Goal: Task Accomplishment & Management: Use online tool/utility

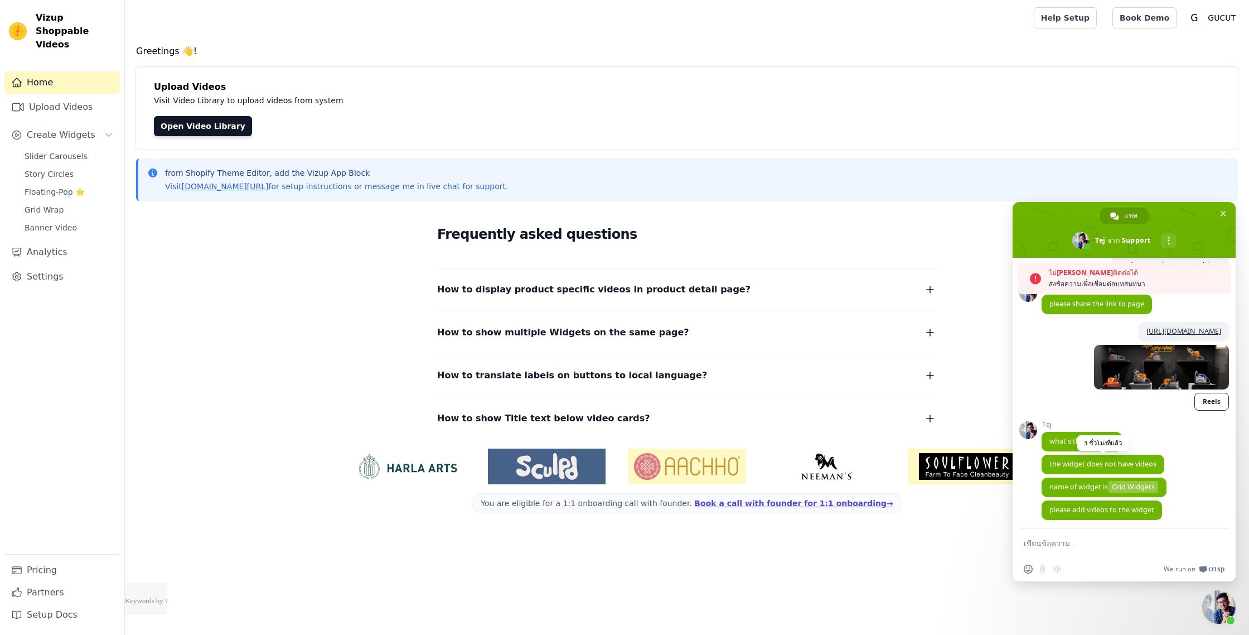
scroll to position [177, 0]
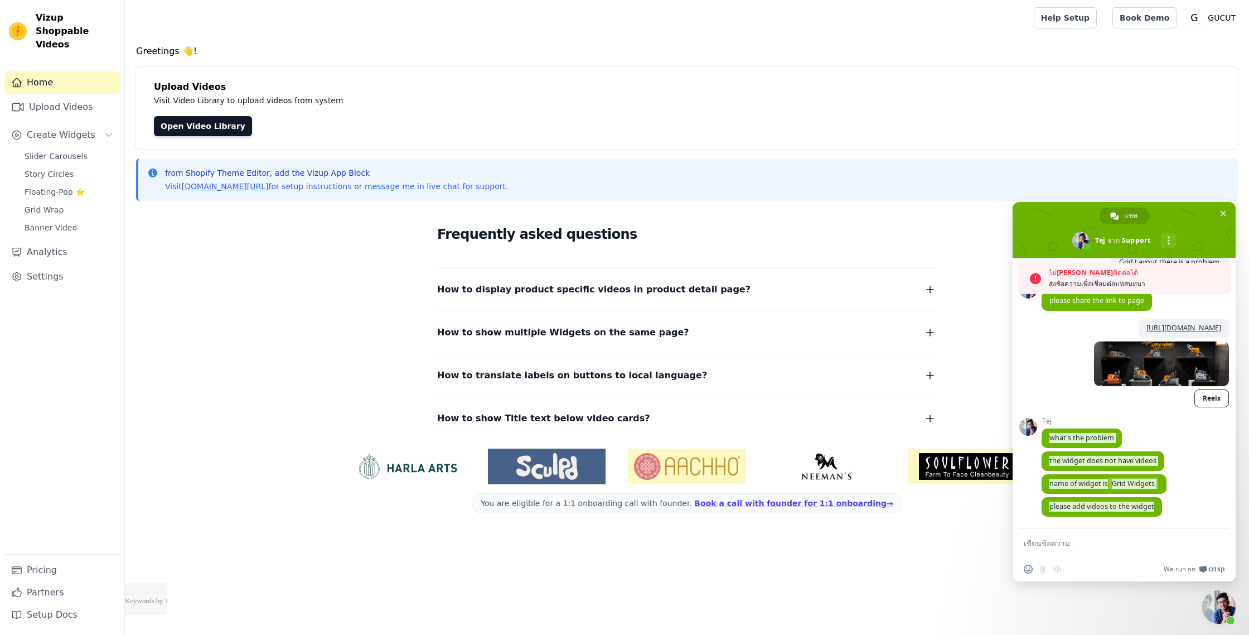
drag, startPoint x: 1046, startPoint y: 437, endPoint x: 1150, endPoint y: 523, distance: 134.7
click at [1150, 523] on div "Support มีอะไรจะถามมั้ย? [PERSON_NAME][DATE] hi 3 ชั่วโมงที่แล้ว Tej Hi 3 ชั่วโ…" at bounding box center [1135, 328] width 187 height 401
drag, startPoint x: 1158, startPoint y: 506, endPoint x: 1047, endPoint y: 437, distance: 130.8
click at [1047, 437] on div "Support มีอะไรจะถามมั้ย? [PERSON_NAME][DATE] hi 3 ชั่วโมงที่แล้ว Tej Hi 3 ชั่วโ…" at bounding box center [1135, 328] width 187 height 401
copy div "what's the problem 3 ชั่วโมงที่แล้ว Tej the widget does not have videos 3 ชั่วโ…"
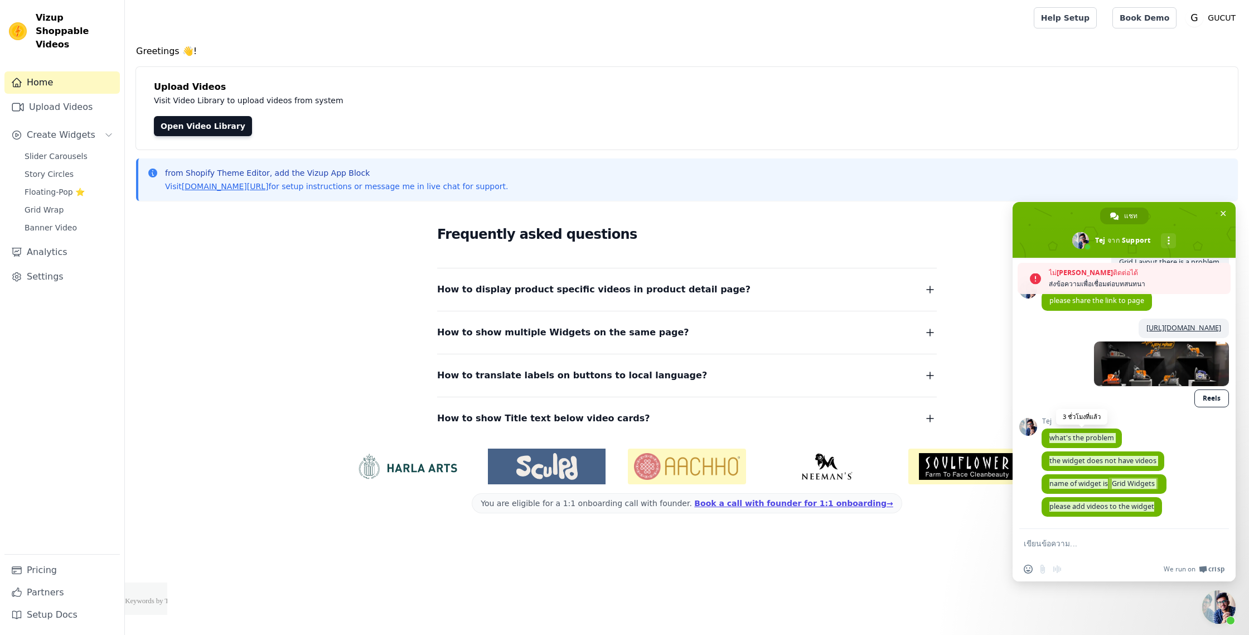
drag, startPoint x: 1156, startPoint y: 508, endPoint x: 1051, endPoint y: 438, distance: 126.2
click at [1051, 438] on div "Support มีอะไรจะถามมั้ย? [PERSON_NAME][DATE] hi 3 ชั่วโมงที่แล้ว Tej Hi 3 ชั่วโ…" at bounding box center [1135, 328] width 187 height 401
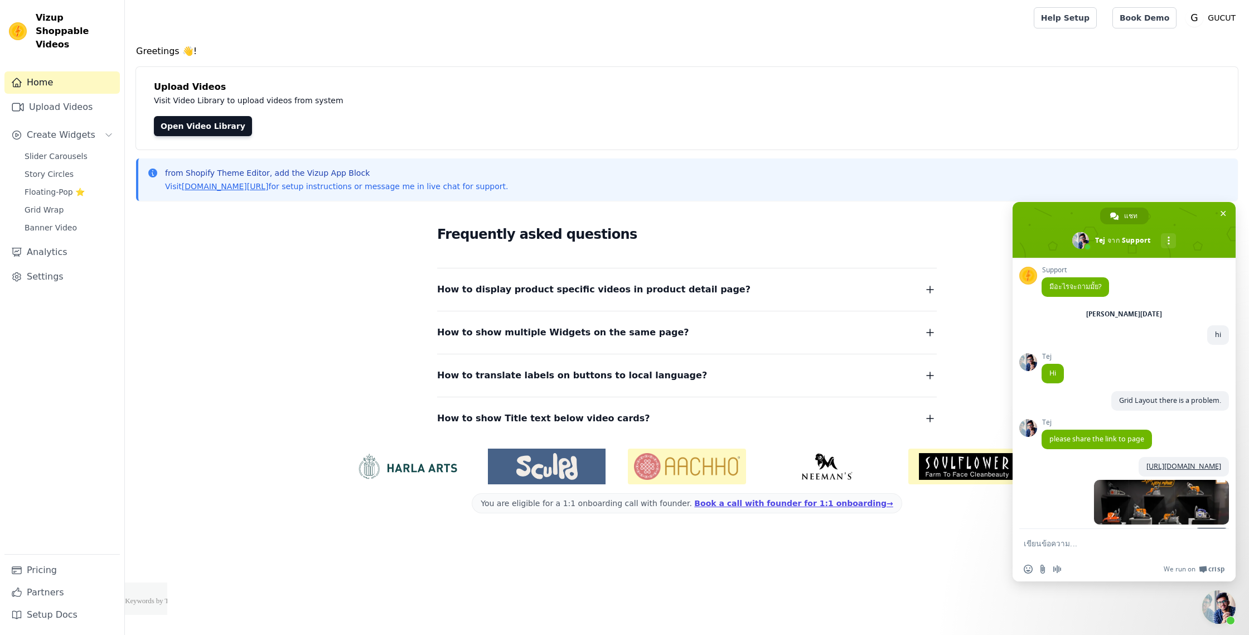
scroll to position [141, 0]
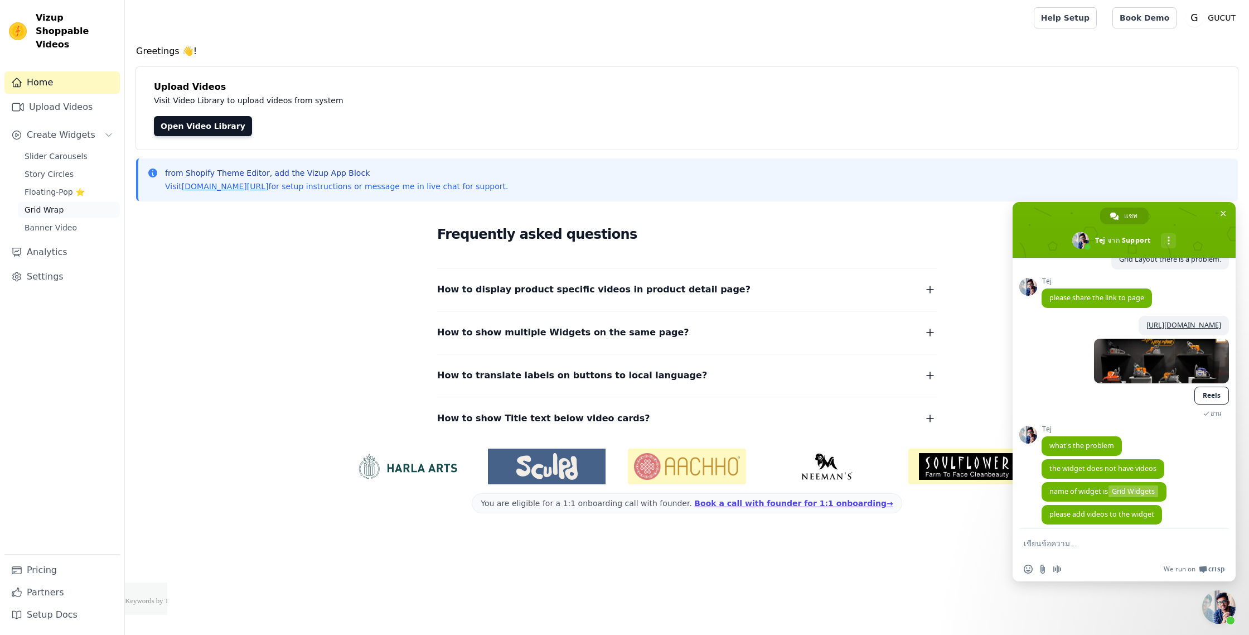
click at [88, 202] on link "Grid Wrap" at bounding box center [69, 210] width 102 height 16
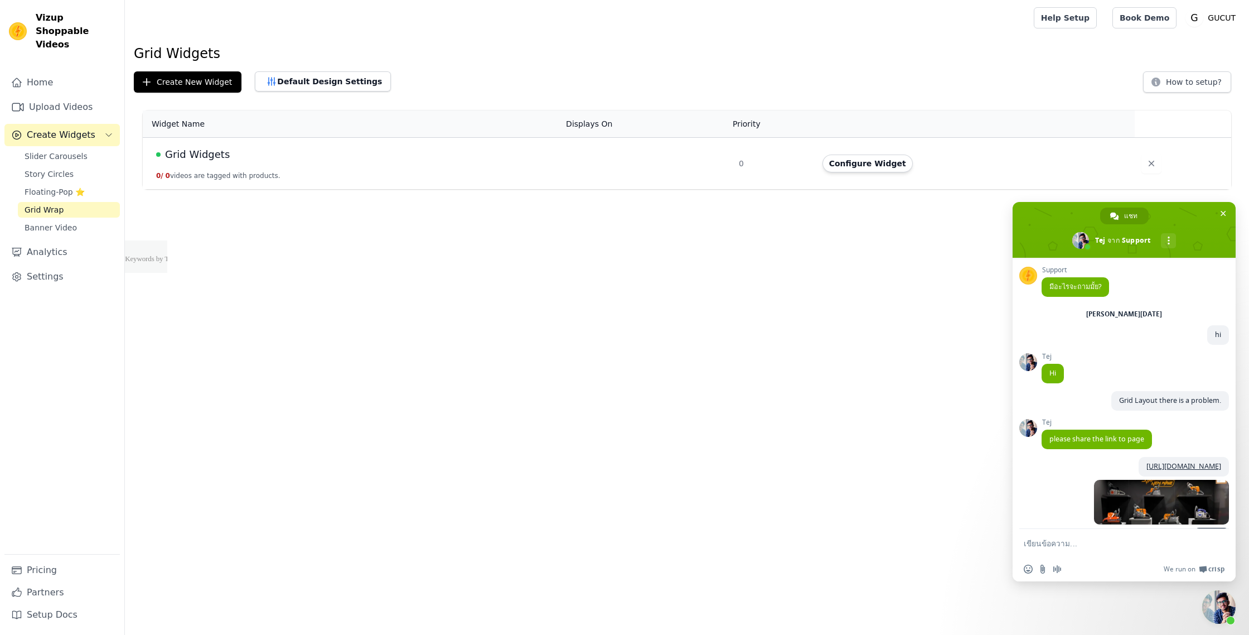
scroll to position [141, 0]
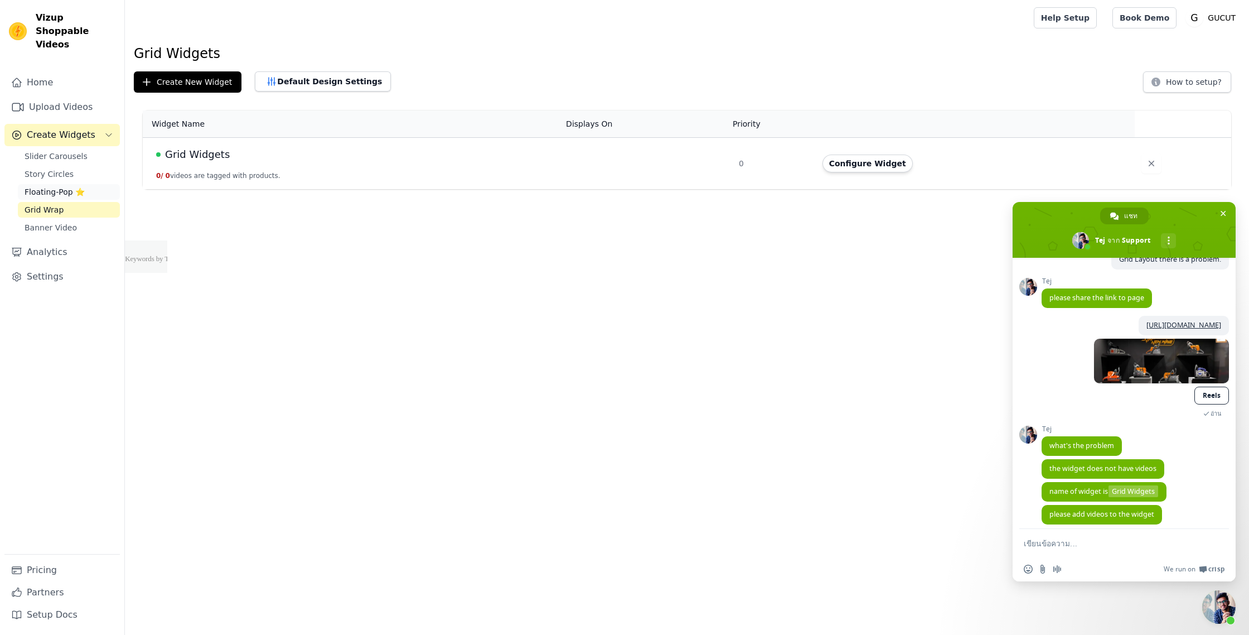
click at [90, 184] on link "Floating-Pop ⭐" at bounding box center [69, 192] width 102 height 16
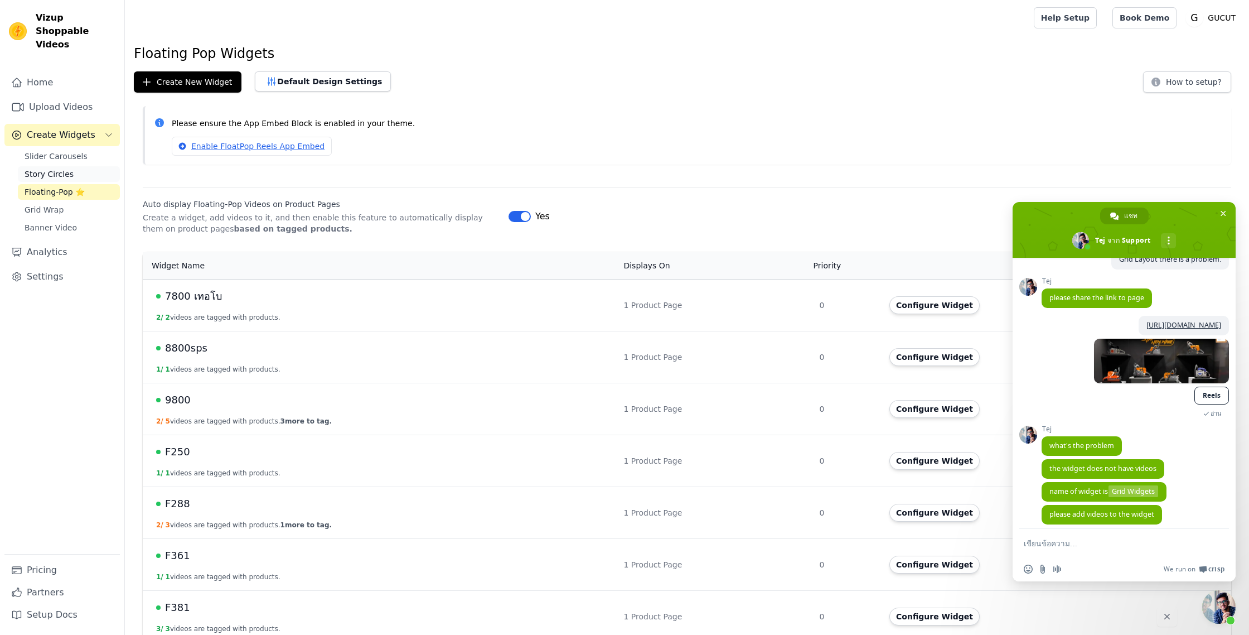
click at [84, 166] on link "Story Circles" at bounding box center [69, 174] width 102 height 16
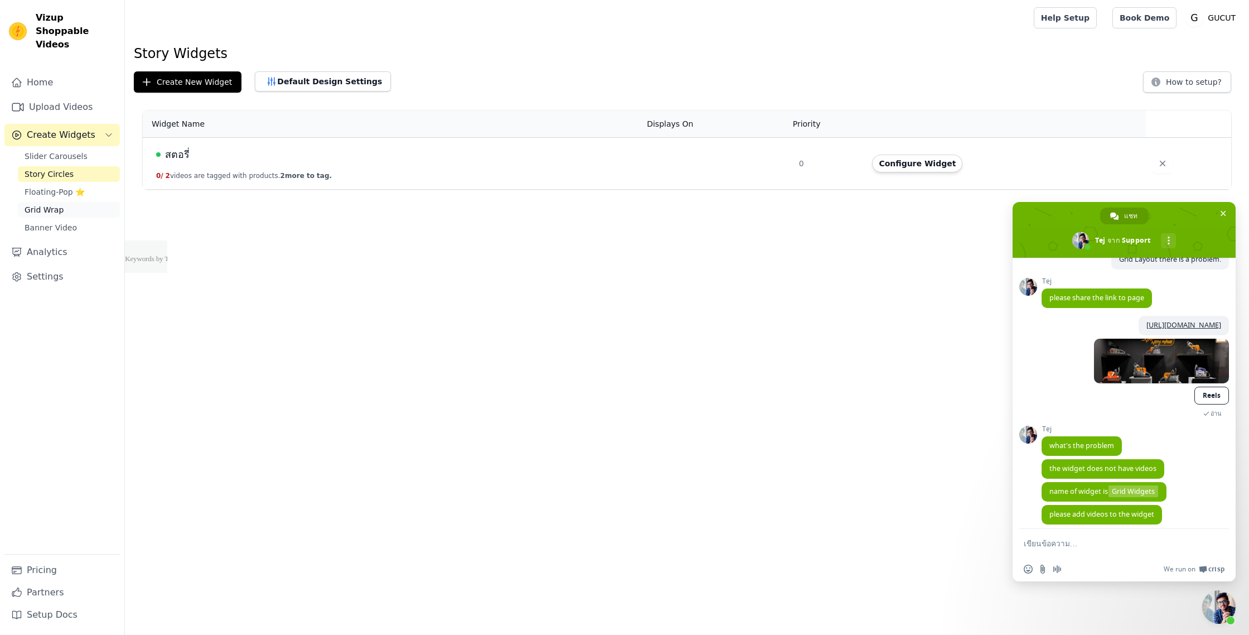
click at [79, 202] on link "Grid Wrap" at bounding box center [69, 210] width 102 height 16
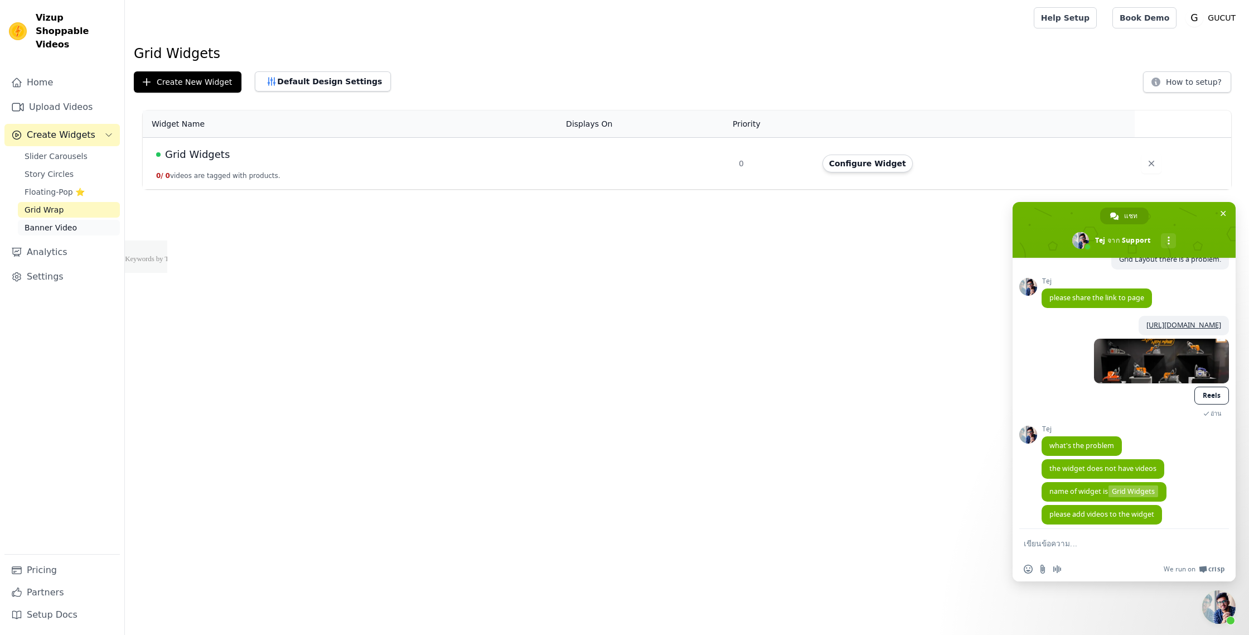
click at [78, 220] on link "Banner Video" at bounding box center [69, 228] width 102 height 16
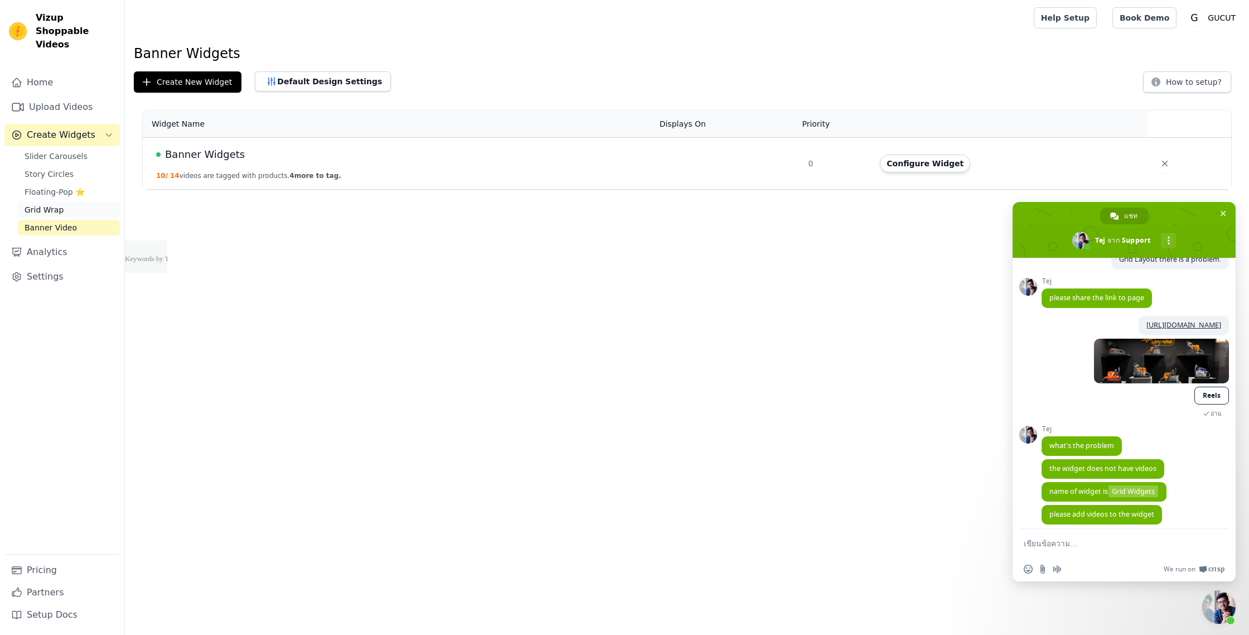
click at [82, 202] on link "Grid Wrap" at bounding box center [69, 210] width 102 height 16
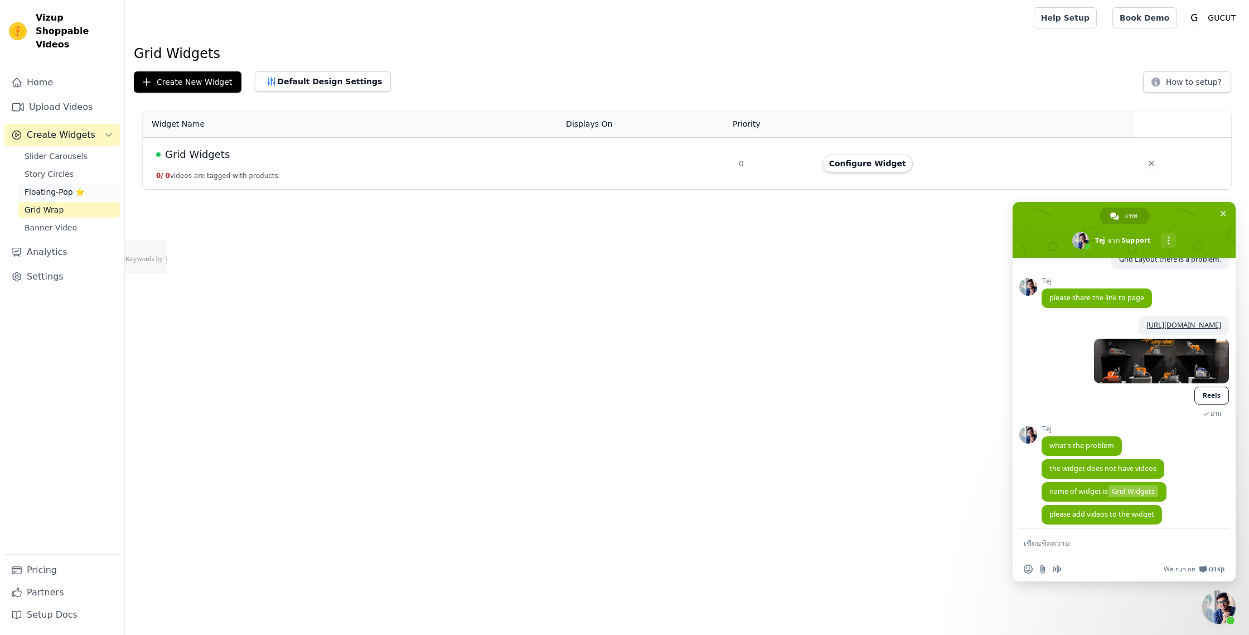
click at [88, 184] on link "Floating-Pop ⭐" at bounding box center [69, 192] width 102 height 16
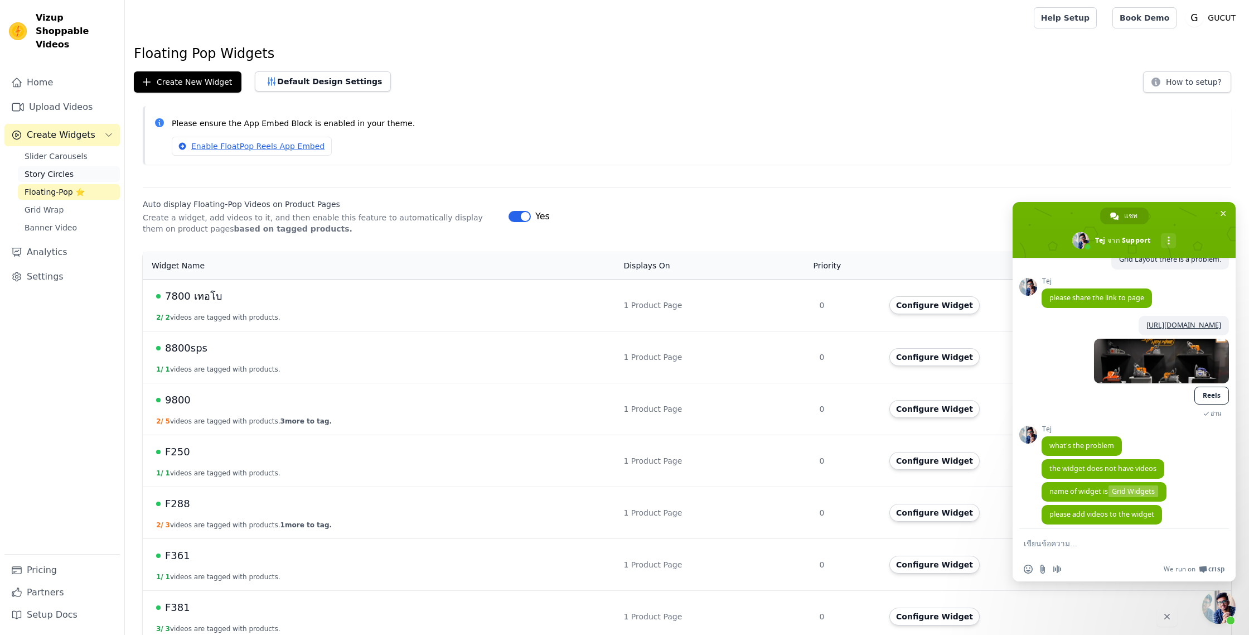
click at [91, 166] on link "Story Circles" at bounding box center [69, 174] width 102 height 16
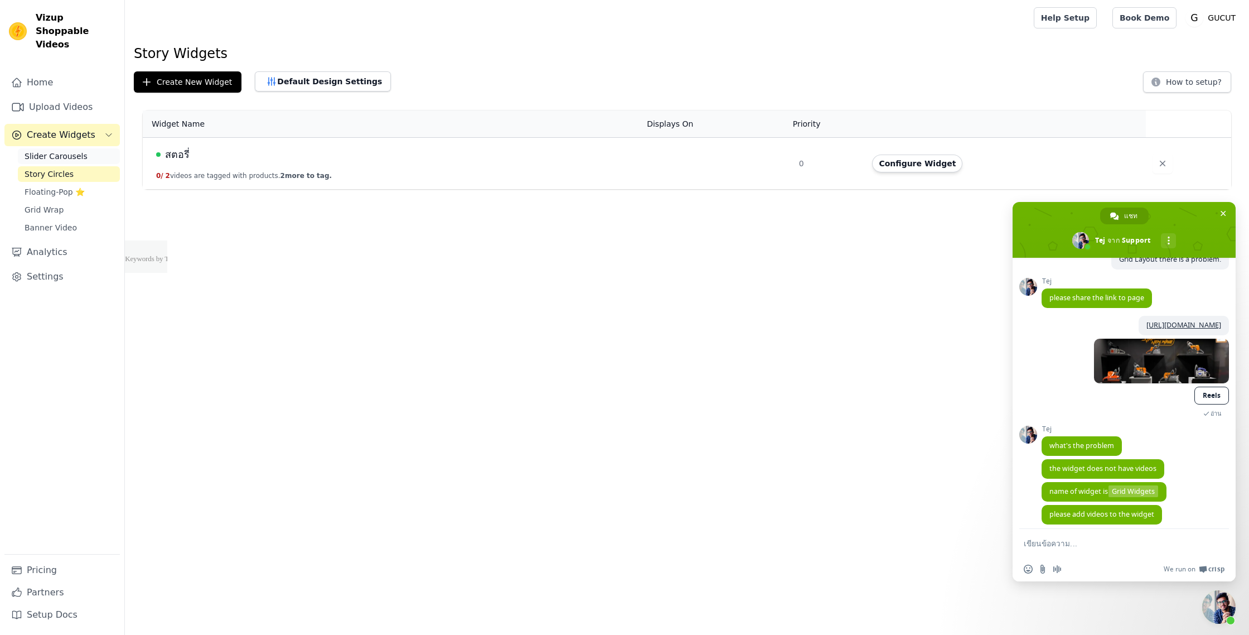
click at [100, 148] on link "Slider Carousels" at bounding box center [69, 156] width 102 height 16
click at [74, 220] on link "Banner Video" at bounding box center [69, 228] width 102 height 16
click at [81, 202] on link "Grid Wrap" at bounding box center [69, 210] width 102 height 16
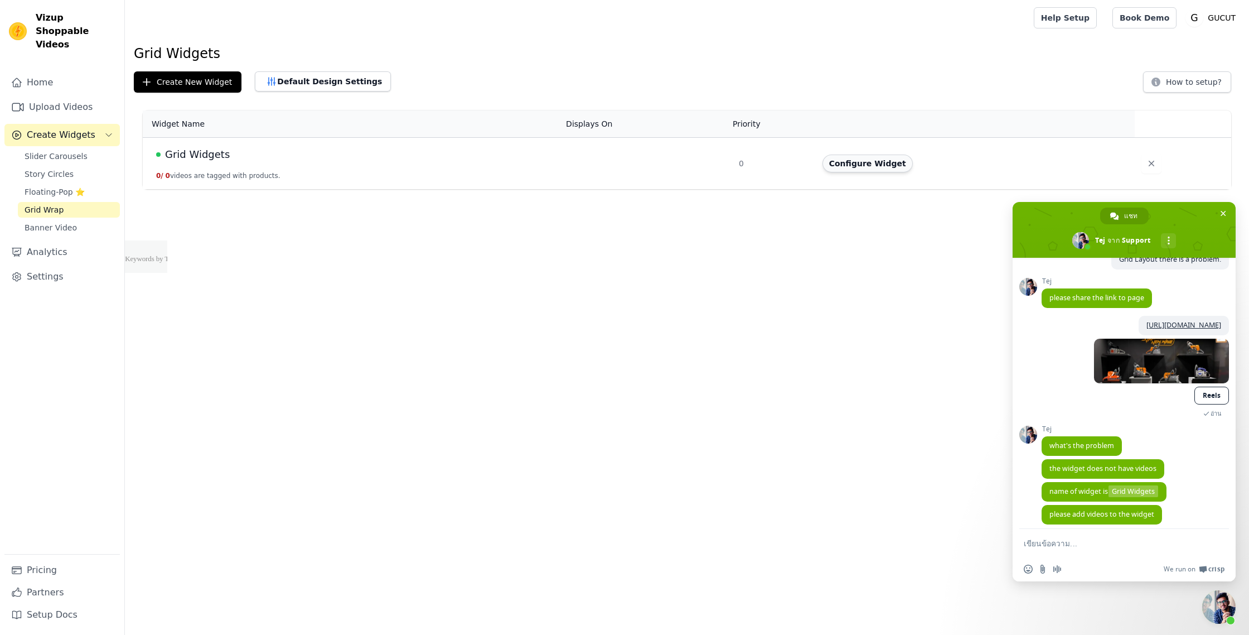
click at [856, 160] on button "Configure Widget" at bounding box center [868, 163] width 90 height 18
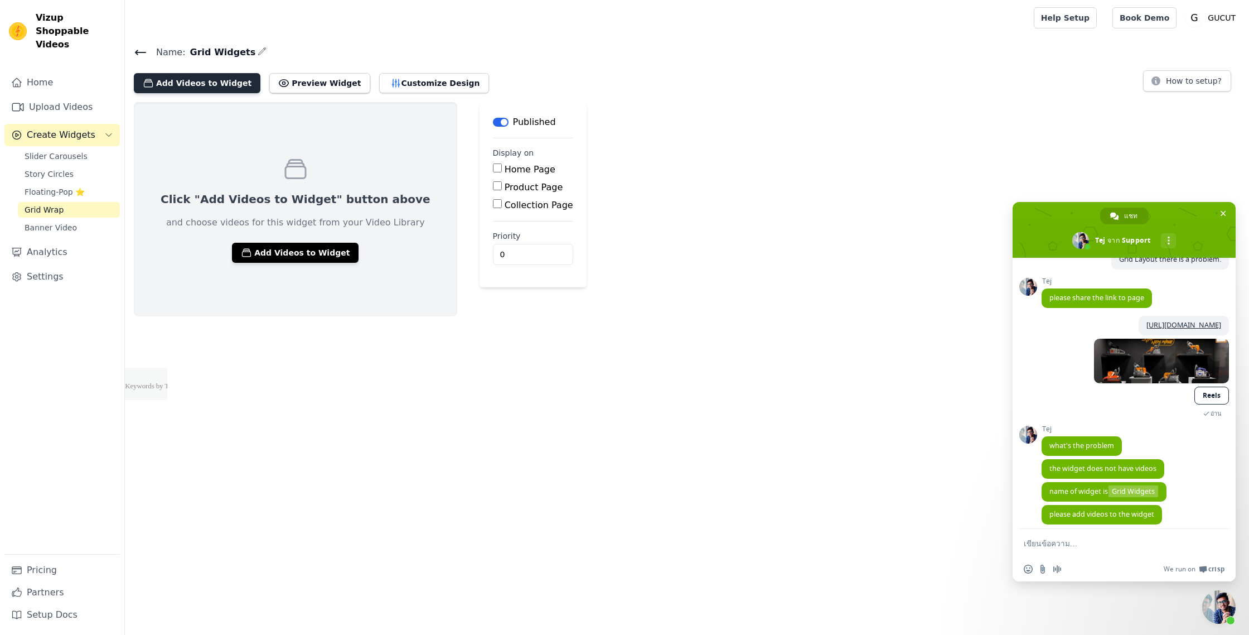
click at [207, 88] on button "Add Videos to Widget" at bounding box center [197, 83] width 127 height 20
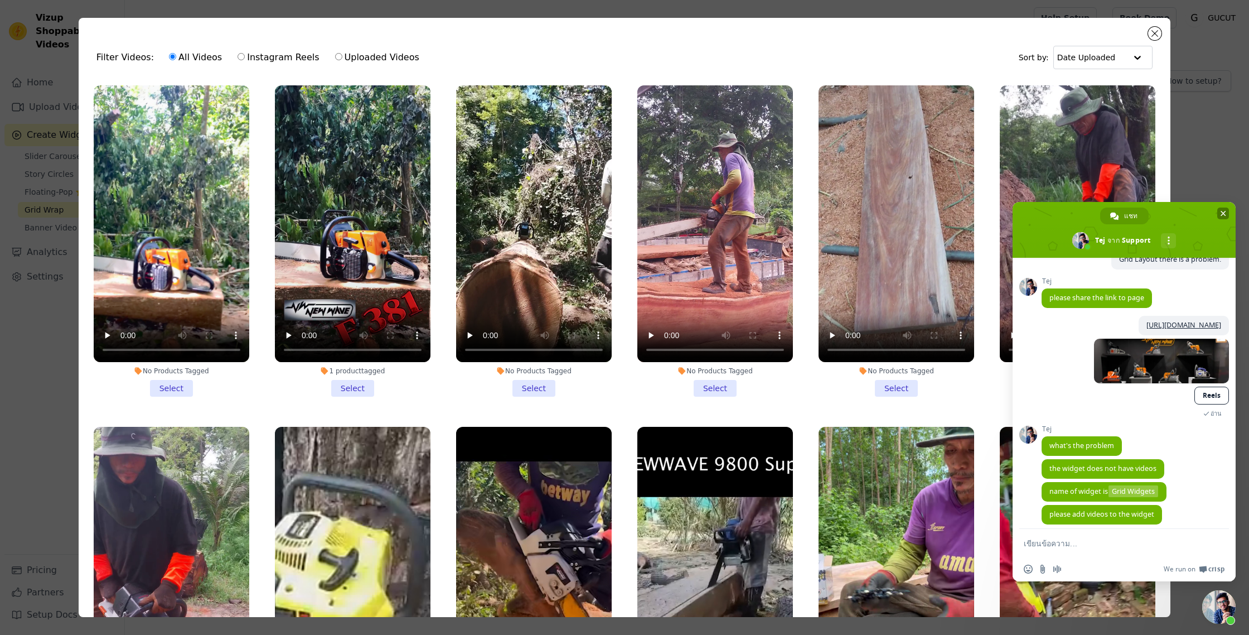
click at [1222, 214] on span "ปิดแชท" at bounding box center [1224, 213] width 6 height 7
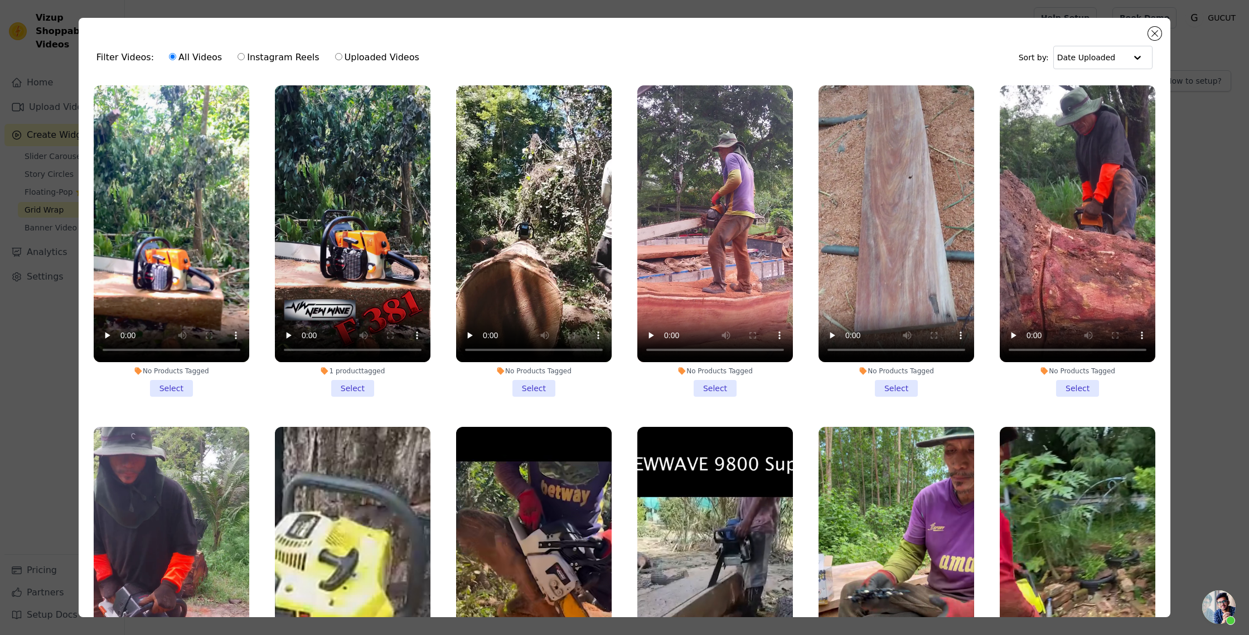
click at [263, 55] on label "Instagram Reels" at bounding box center [278, 57] width 83 height 15
click at [245, 55] on input "Instagram Reels" at bounding box center [241, 56] width 7 height 7
radio input "true"
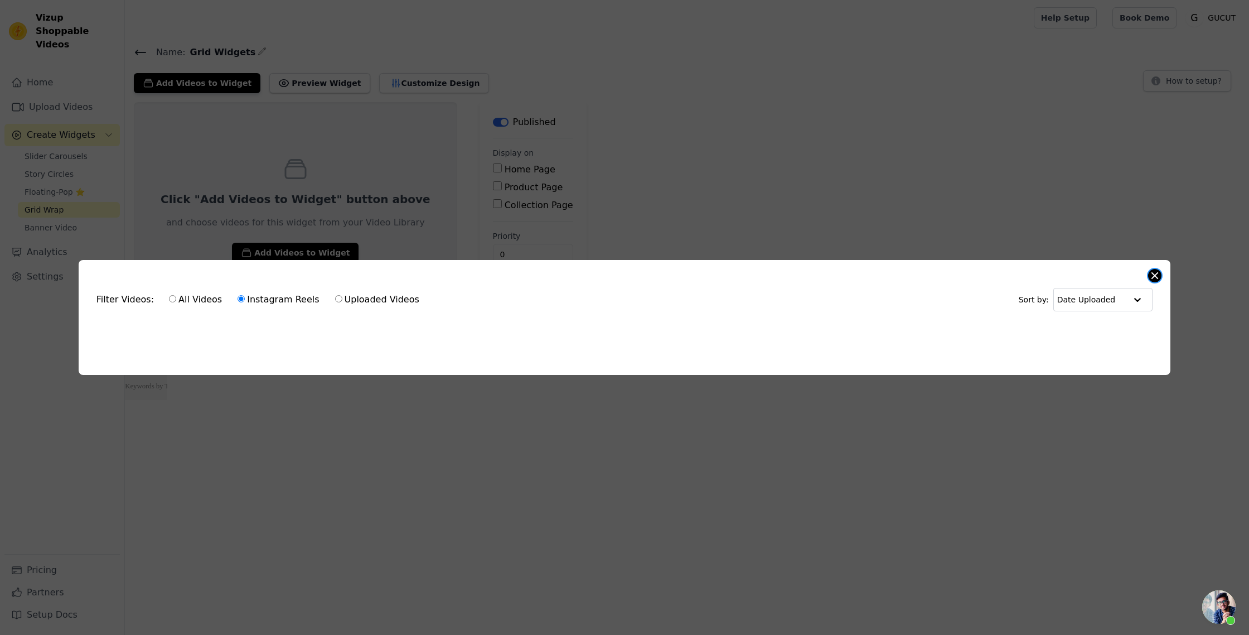
click at [1159, 273] on button "Close modal" at bounding box center [1154, 275] width 13 height 13
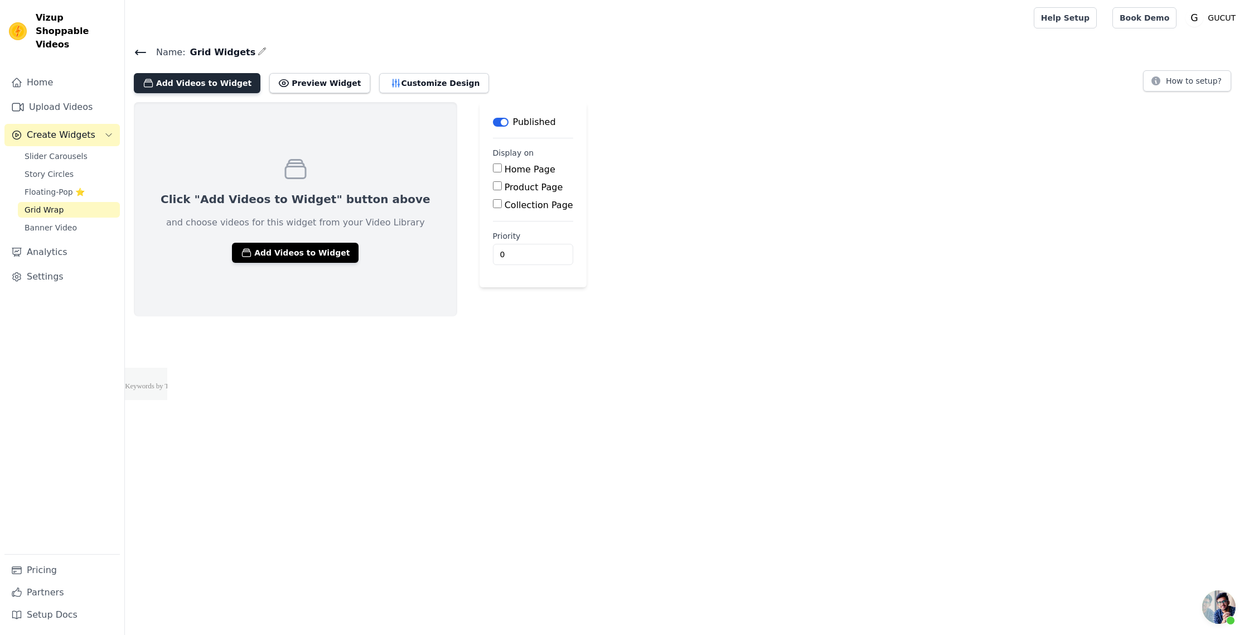
click at [196, 78] on button "Add Videos to Widget" at bounding box center [197, 83] width 127 height 20
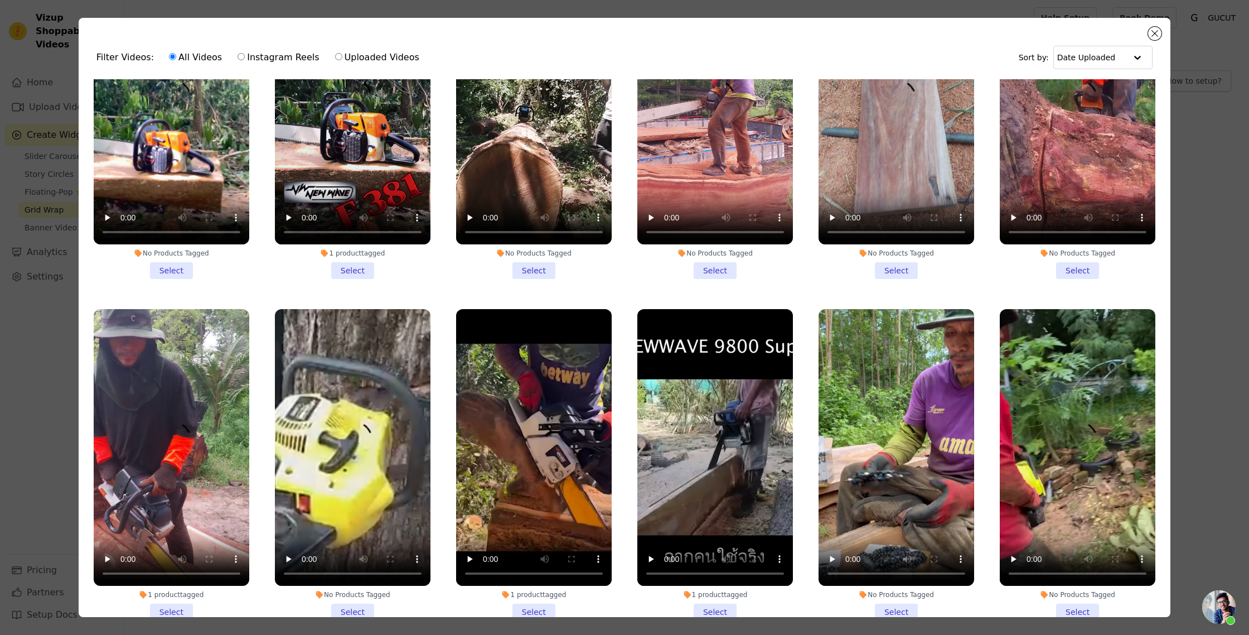
scroll to position [196, 0]
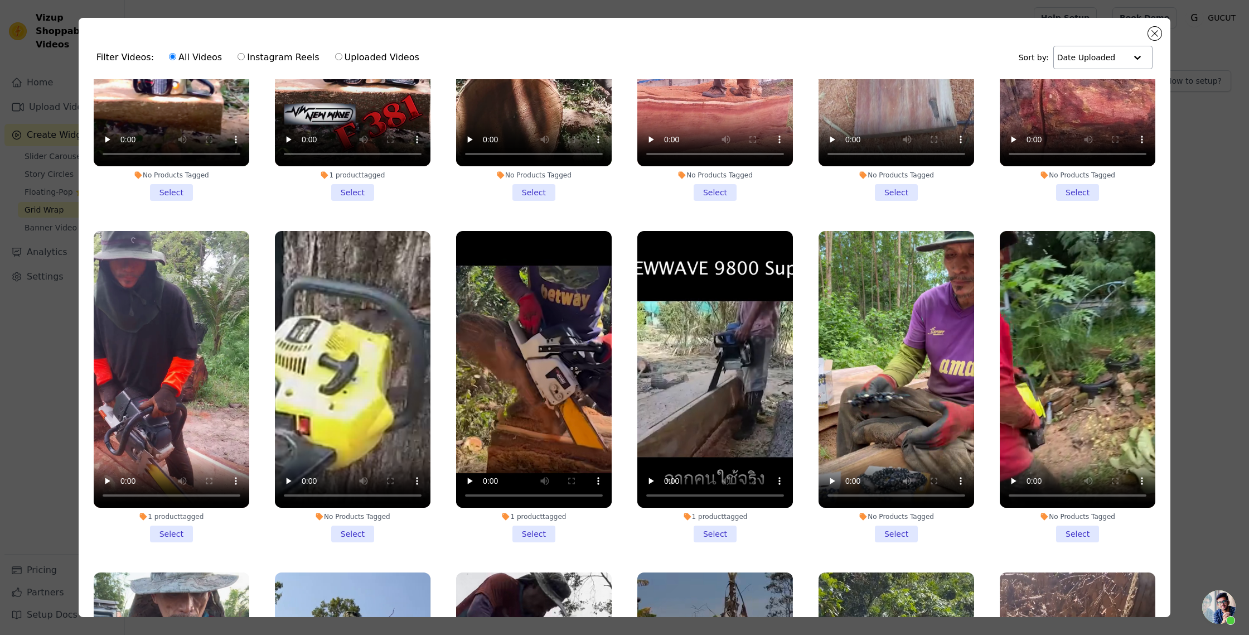
click at [1122, 54] on input "text" at bounding box center [1091, 57] width 69 height 22
click at [1101, 104] on div "Video Duration" at bounding box center [1100, 105] width 96 height 13
click at [1109, 55] on input "text" at bounding box center [1091, 57] width 69 height 22
click at [1094, 83] on div "Date Uploaded" at bounding box center [1100, 79] width 96 height 13
click at [924, 40] on div "Filter Videos: All Videos Instagram Reels Uploaded Videos Sort by: Date Uploaded" at bounding box center [625, 58] width 1074 height 44
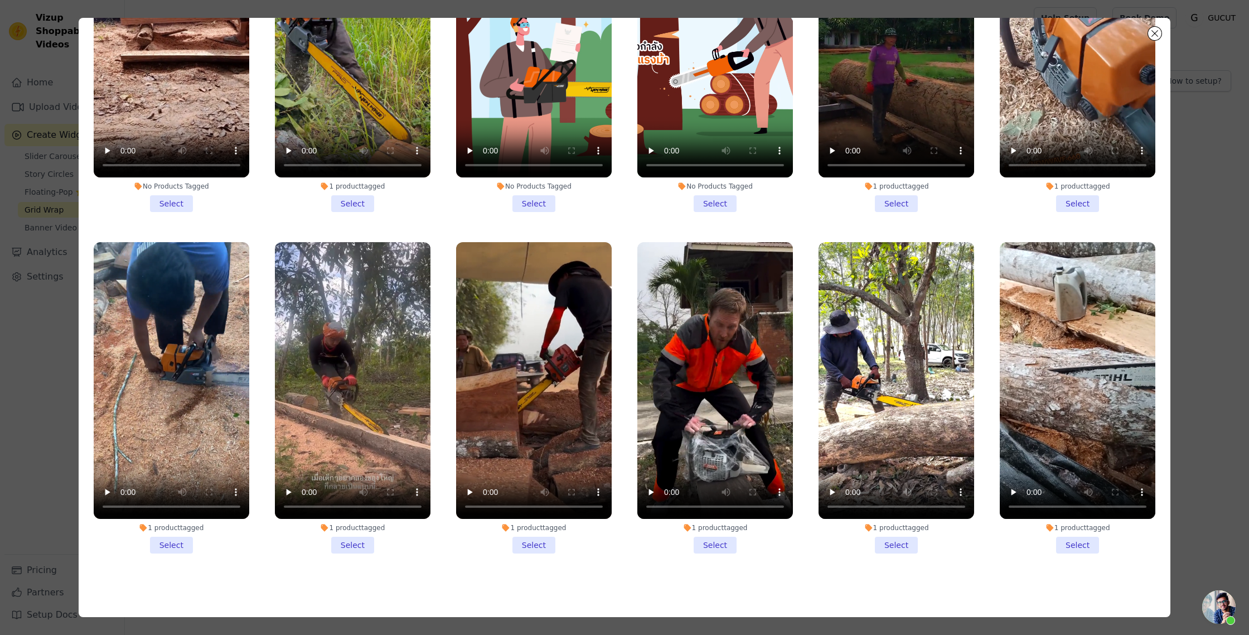
scroll to position [97, 0]
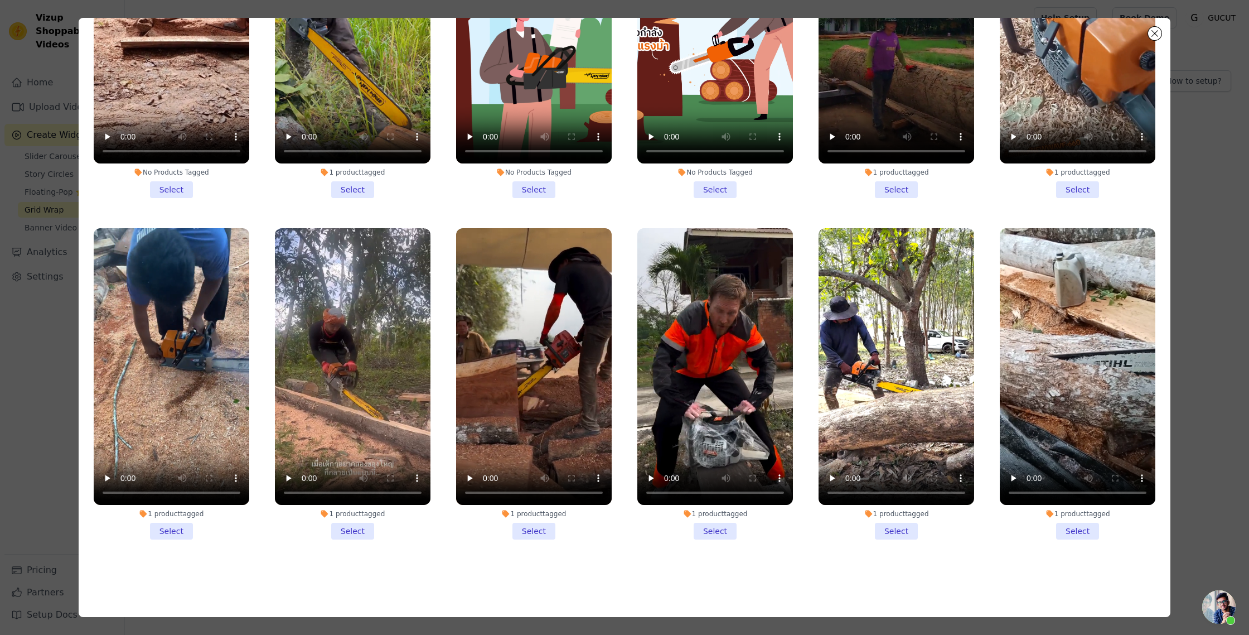
click at [1072, 538] on li "1 product tagged Select" at bounding box center [1078, 383] width 156 height 311
click at [0, 0] on input "1 product tagged Select" at bounding box center [0, 0] width 0 height 0
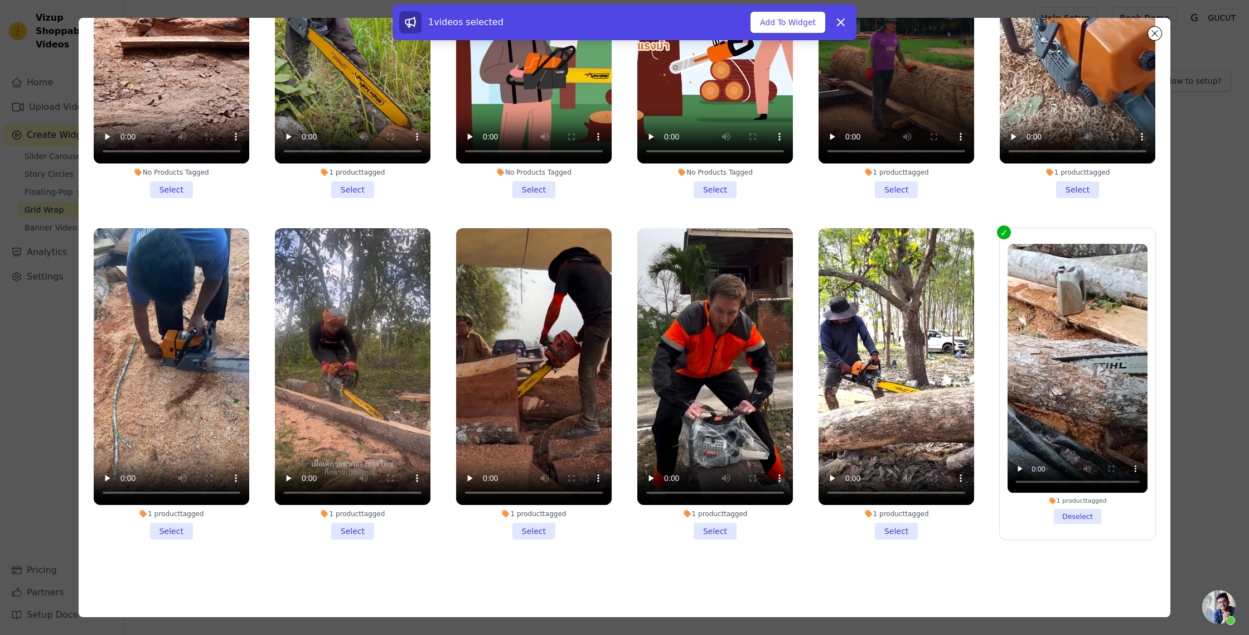
click at [903, 530] on li "1 product tagged Select" at bounding box center [897, 383] width 156 height 311
click at [0, 0] on input "1 product tagged Select" at bounding box center [0, 0] width 0 height 0
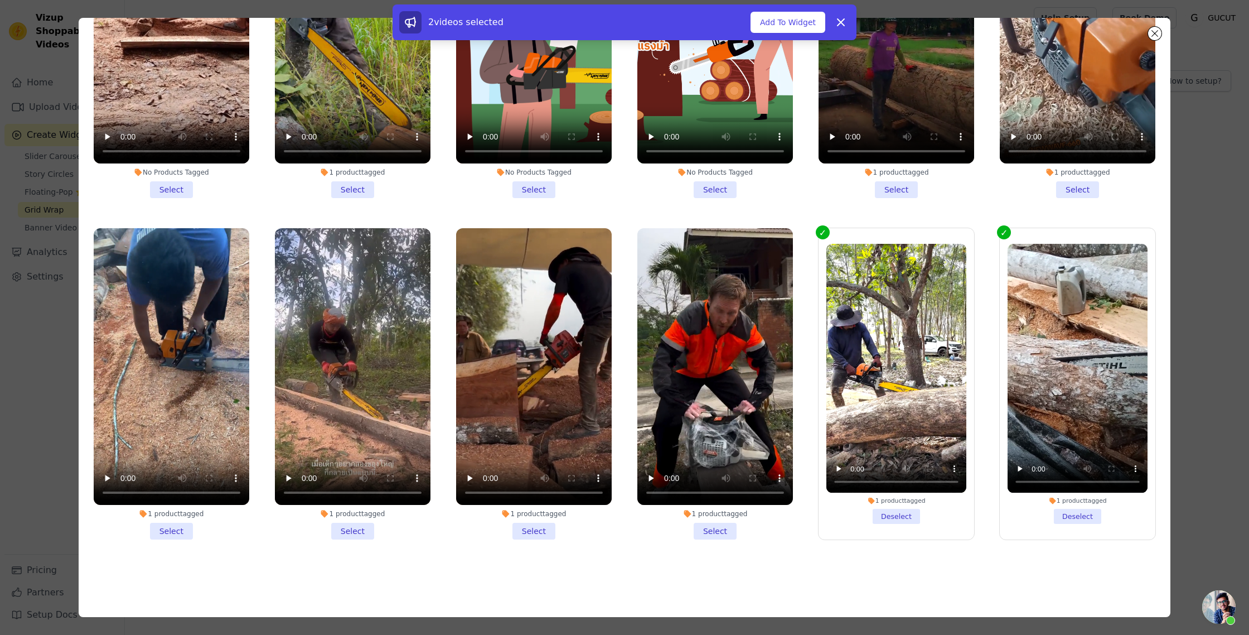
click at [716, 528] on li "1 product tagged Select" at bounding box center [715, 383] width 156 height 311
click at [0, 0] on input "1 product tagged Select" at bounding box center [0, 0] width 0 height 0
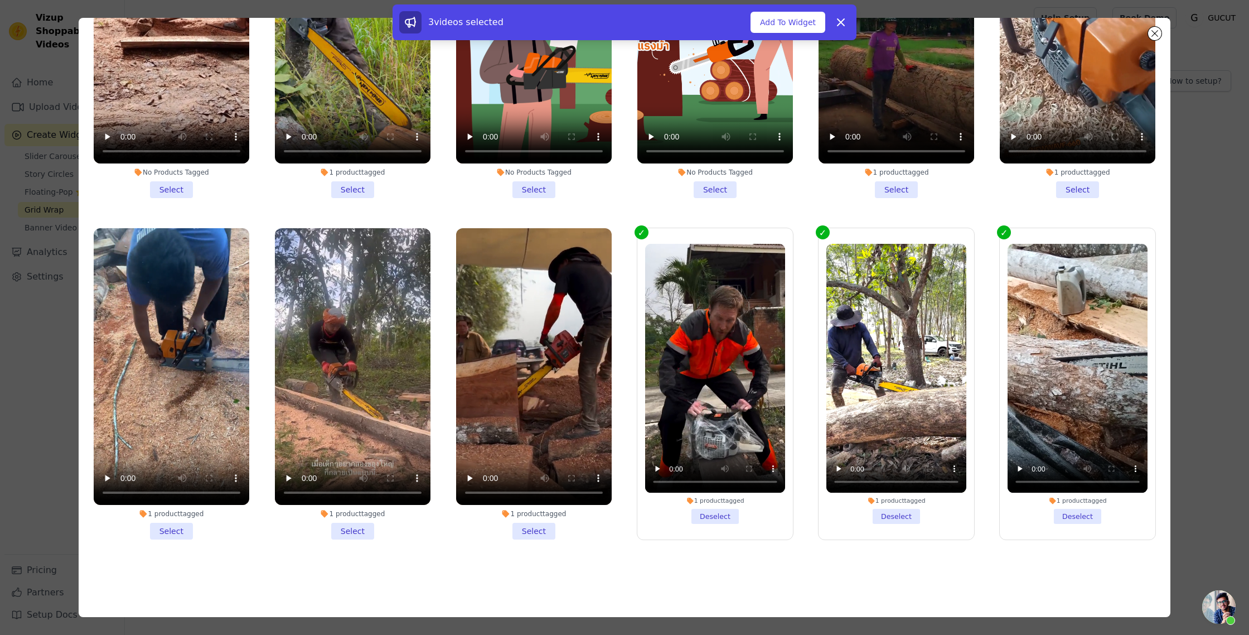
click at [534, 532] on li "1 product tagged Select" at bounding box center [534, 383] width 156 height 311
click at [0, 0] on input "1 product tagged Select" at bounding box center [0, 0] width 0 height 0
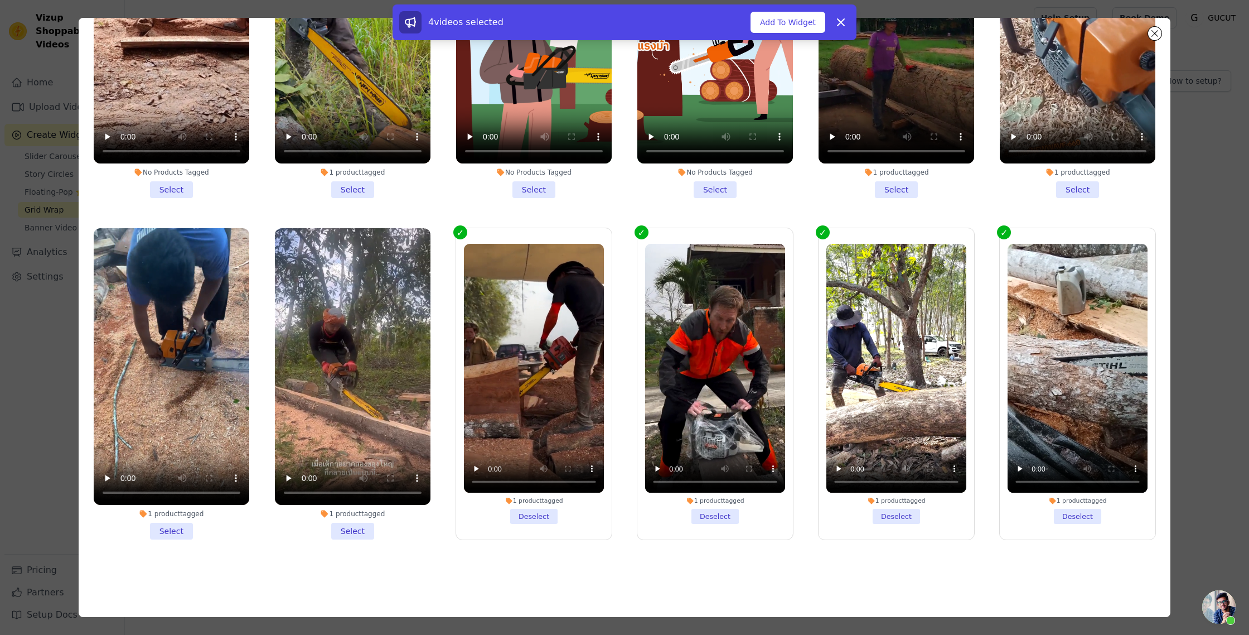
click at [364, 532] on li "1 product tagged Select" at bounding box center [353, 383] width 156 height 311
click at [0, 0] on input "1 product tagged Select" at bounding box center [0, 0] width 0 height 0
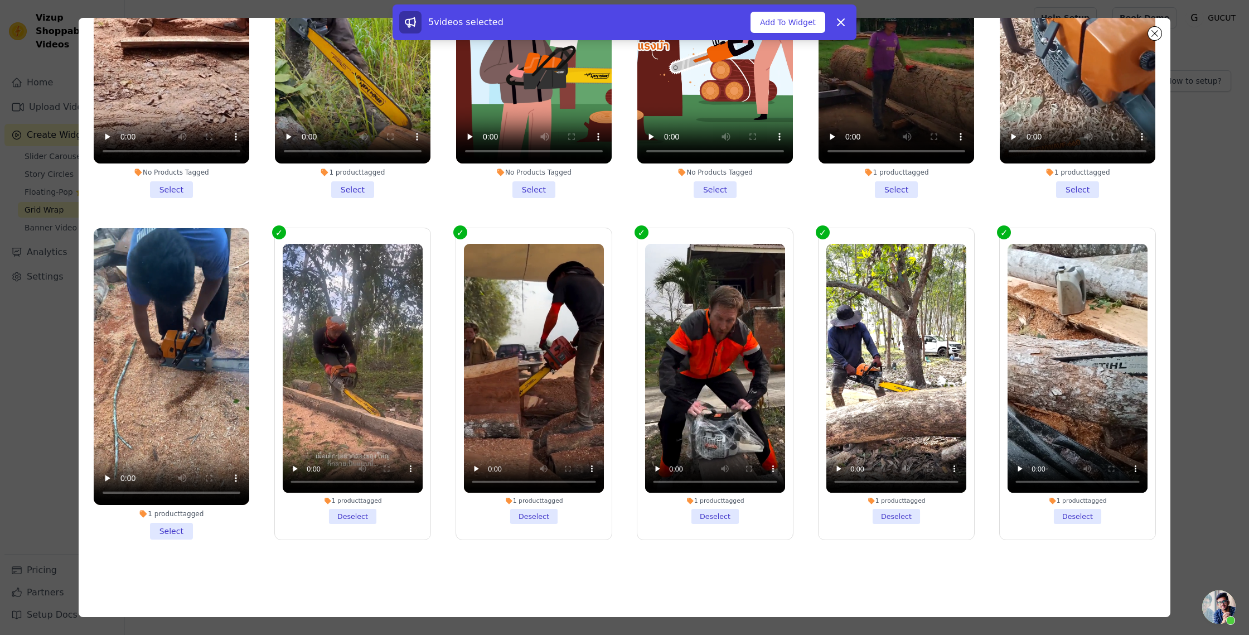
click at [178, 530] on li "1 product tagged Select" at bounding box center [172, 383] width 156 height 311
click at [0, 0] on input "1 product tagged Select" at bounding box center [0, 0] width 0 height 0
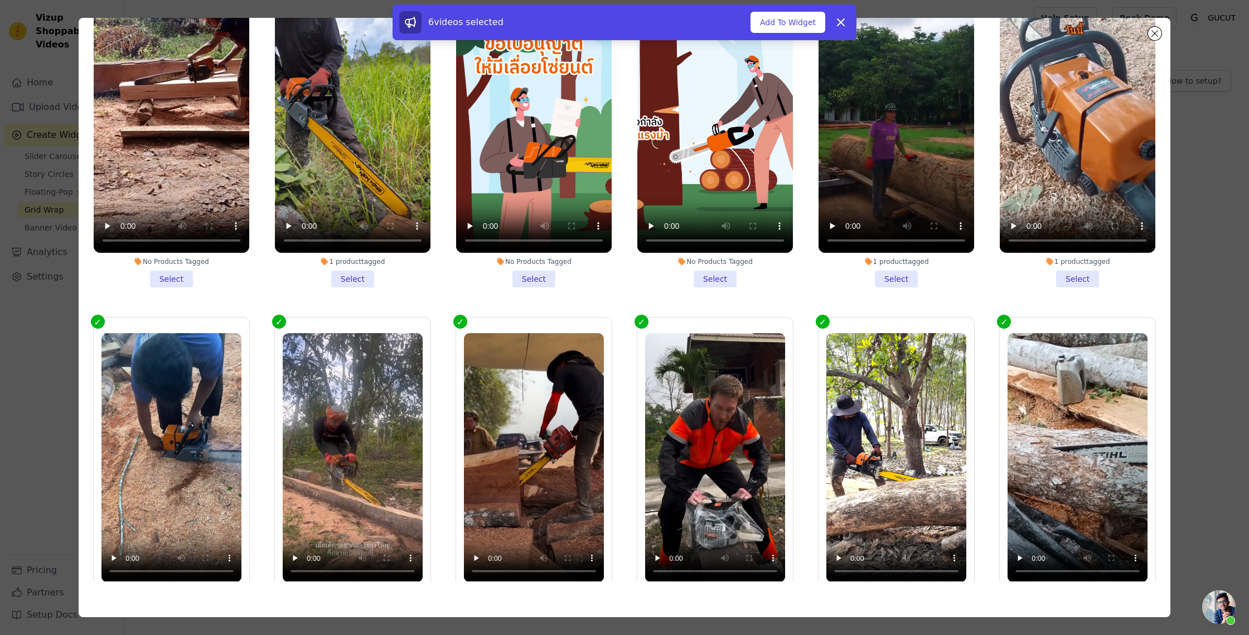
scroll to position [1695, 0]
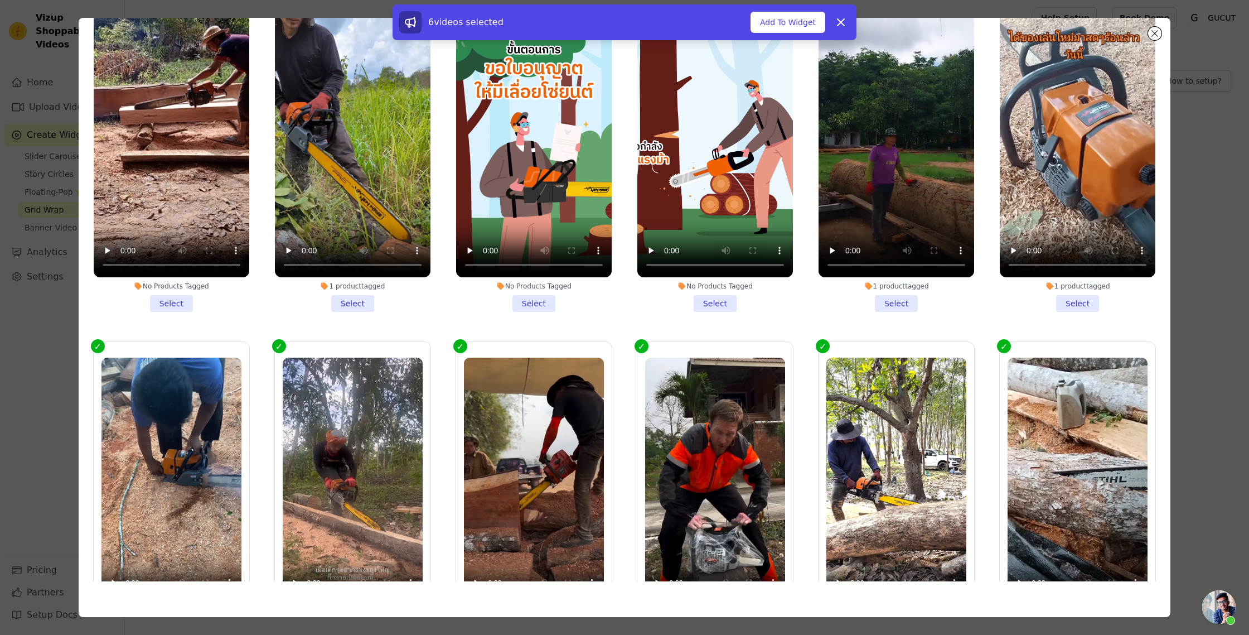
click at [1082, 303] on li "1 product tagged Select" at bounding box center [1078, 156] width 156 height 311
click at [0, 0] on input "1 product tagged Select" at bounding box center [0, 0] width 0 height 0
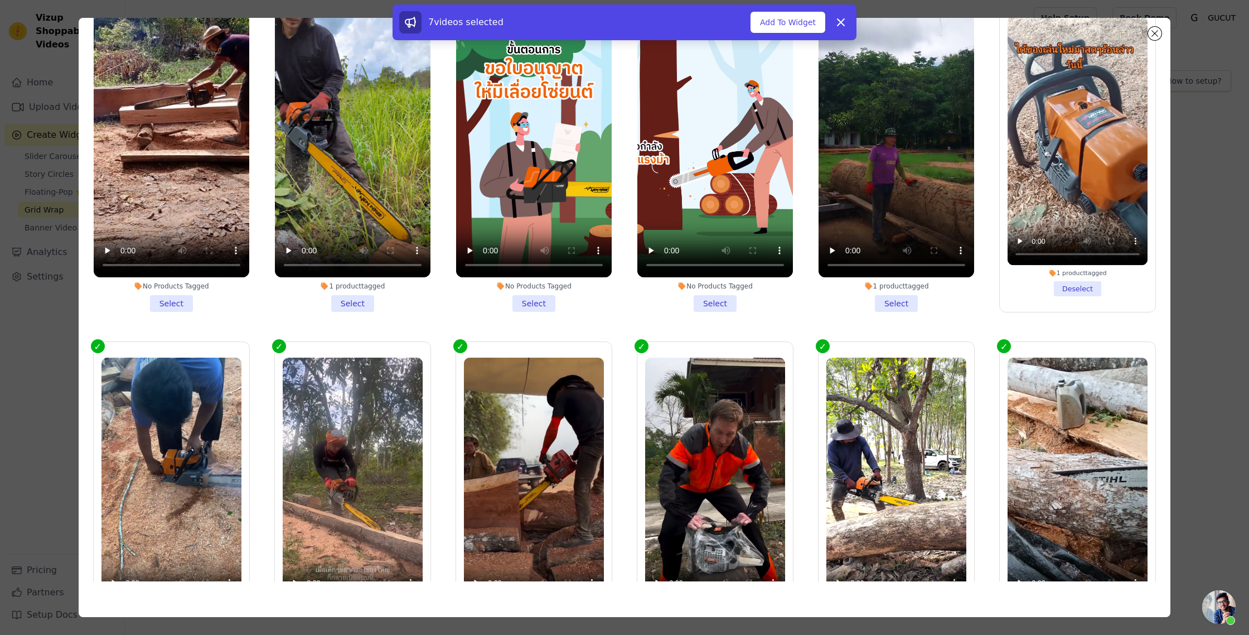
click at [903, 301] on li "1 product tagged Select" at bounding box center [897, 156] width 156 height 311
click at [0, 0] on input "1 product tagged Select" at bounding box center [0, 0] width 0 height 0
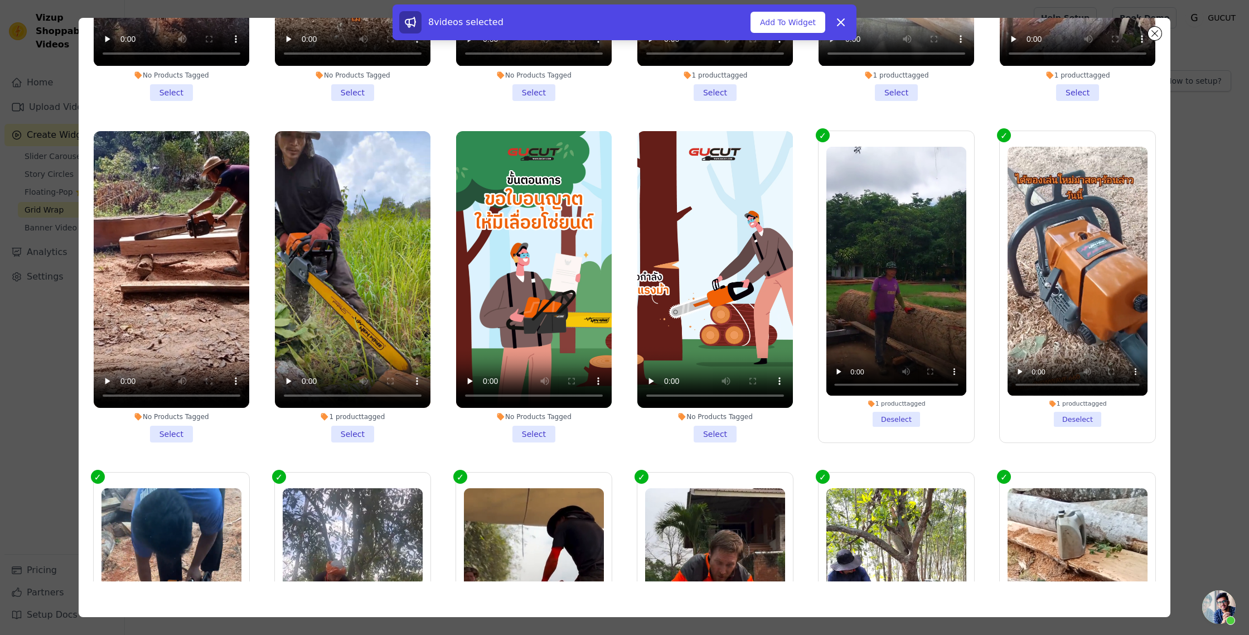
scroll to position [1592, 0]
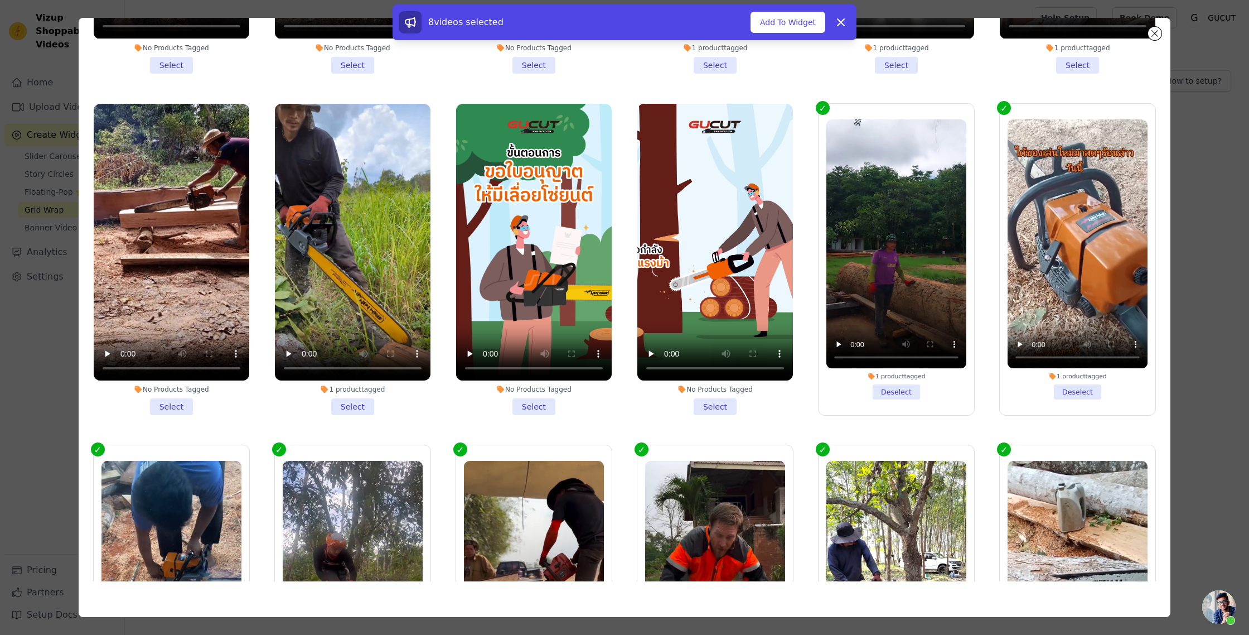
click at [704, 401] on li "No Products Tagged Select" at bounding box center [715, 259] width 156 height 311
click at [0, 0] on input "No Products Tagged Select" at bounding box center [0, 0] width 0 height 0
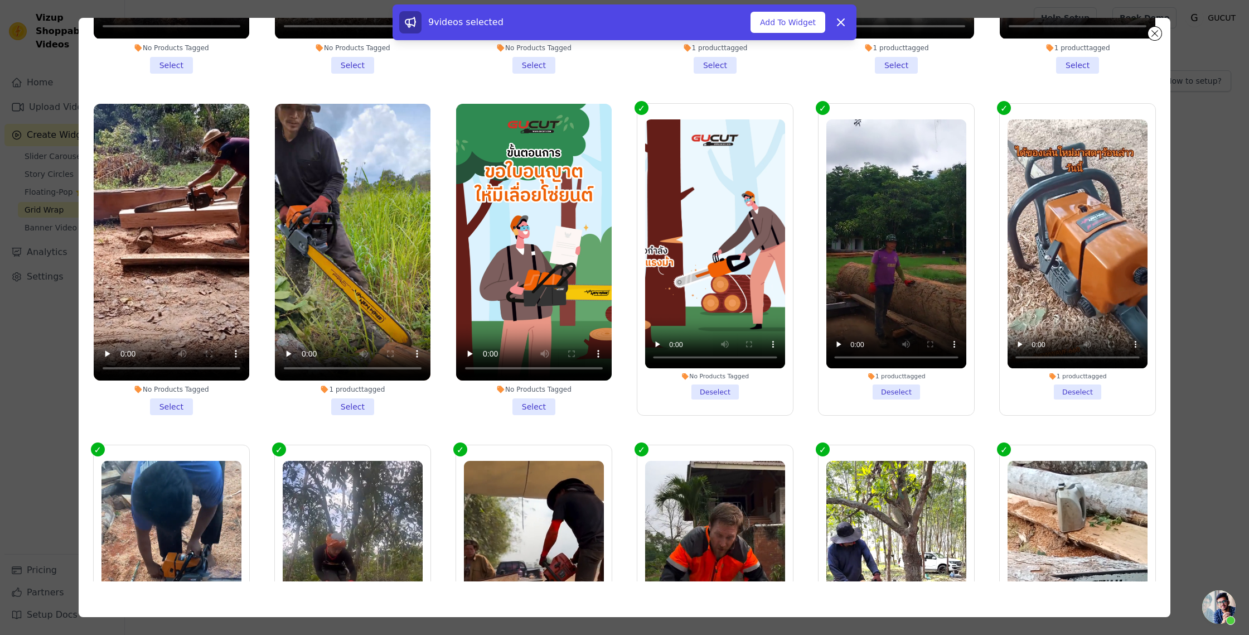
click at [524, 403] on li "No Products Tagged Select" at bounding box center [534, 259] width 156 height 311
click at [0, 0] on input "No Products Tagged Select" at bounding box center [0, 0] width 0 height 0
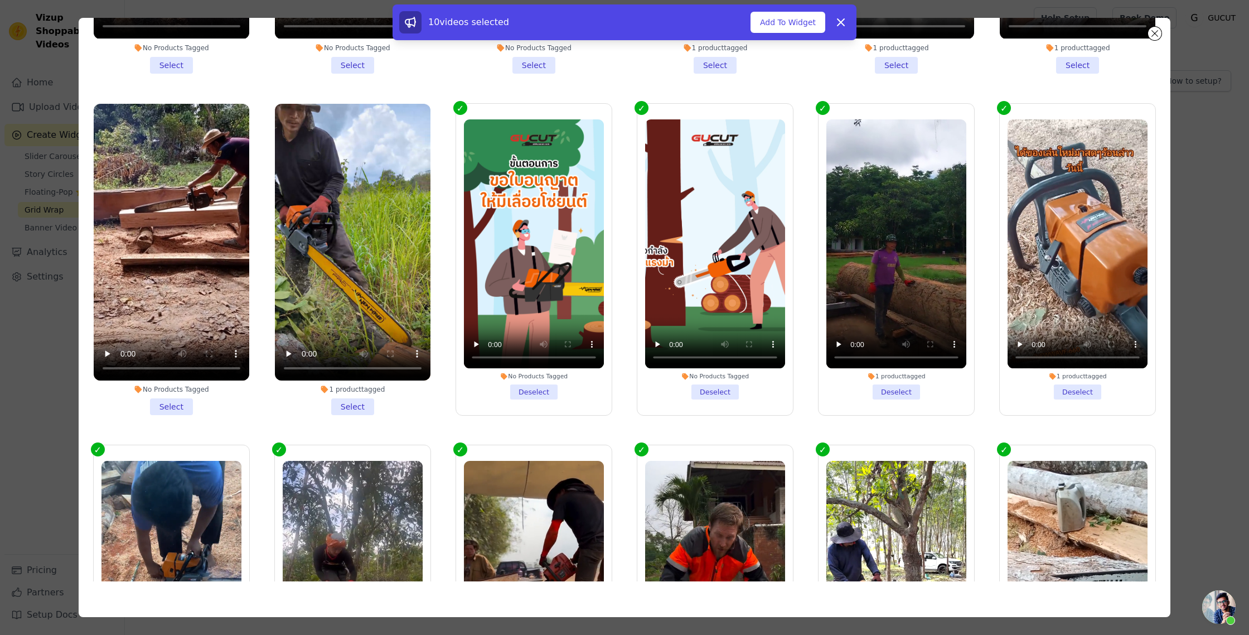
click at [361, 410] on li "1 product tagged Select" at bounding box center [353, 259] width 156 height 311
click at [0, 0] on input "1 product tagged Select" at bounding box center [0, 0] width 0 height 0
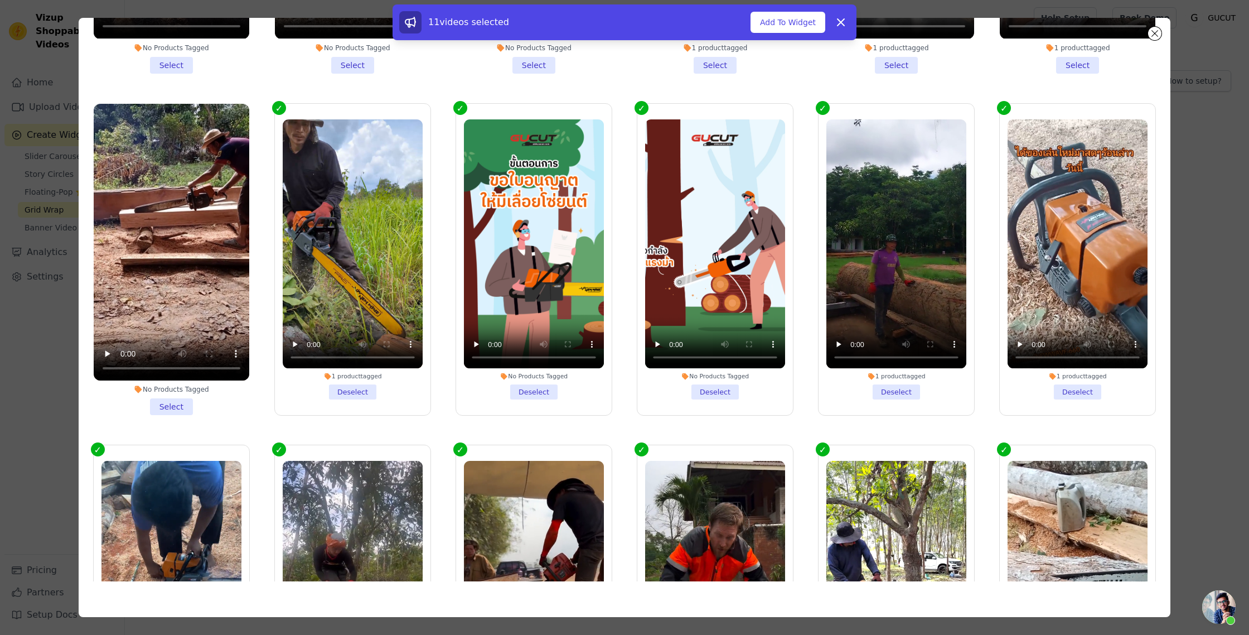
click at [185, 404] on li "No Products Tagged Select" at bounding box center [172, 259] width 156 height 311
click at [0, 0] on input "No Products Tagged Select" at bounding box center [0, 0] width 0 height 0
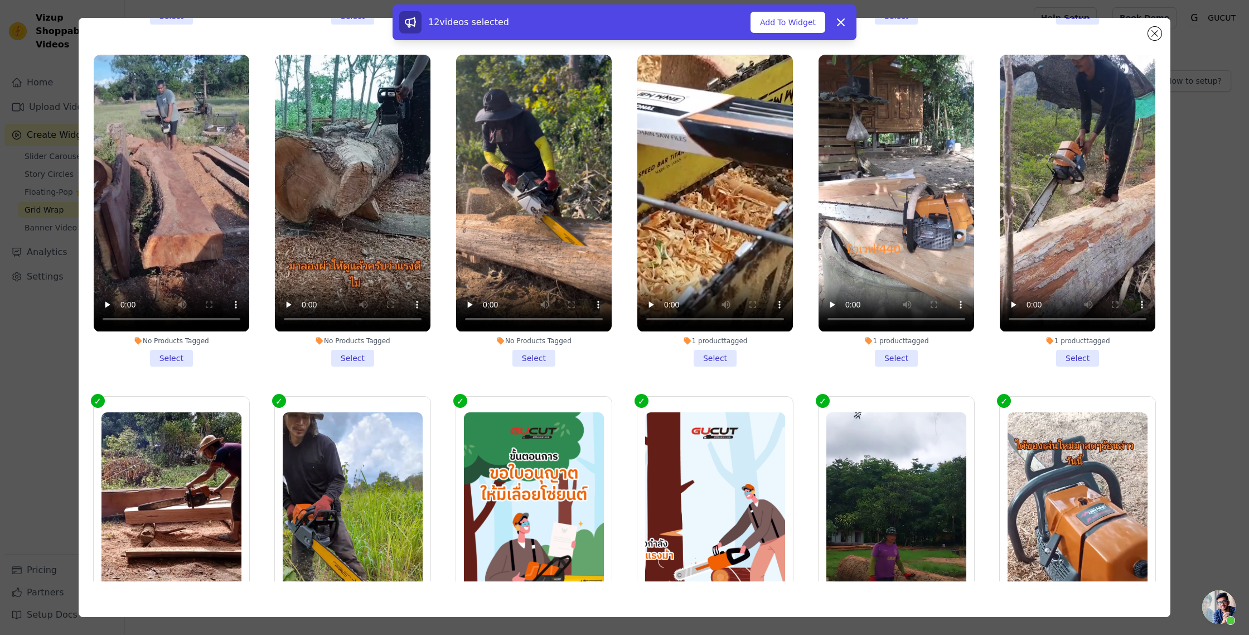
scroll to position [1289, 0]
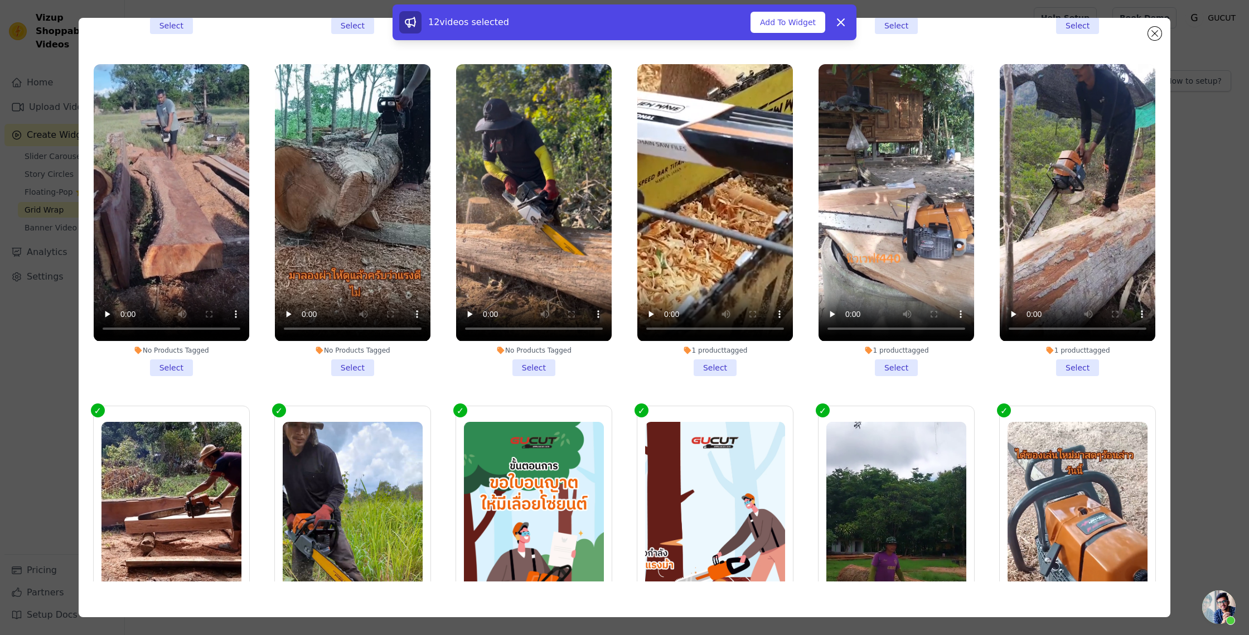
click at [1080, 363] on li "1 product tagged Select" at bounding box center [1078, 219] width 156 height 311
click at [0, 0] on input "1 product tagged Select" at bounding box center [0, 0] width 0 height 0
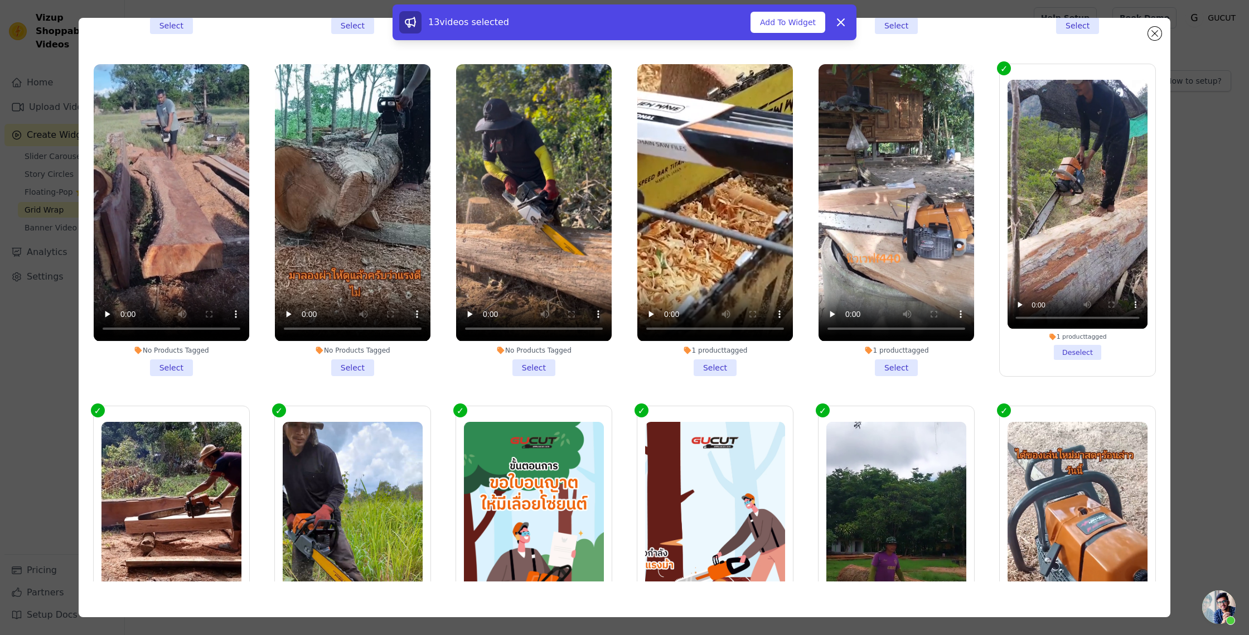
click at [903, 364] on li "1 product tagged Select" at bounding box center [897, 219] width 156 height 311
click at [0, 0] on input "1 product tagged Select" at bounding box center [0, 0] width 0 height 0
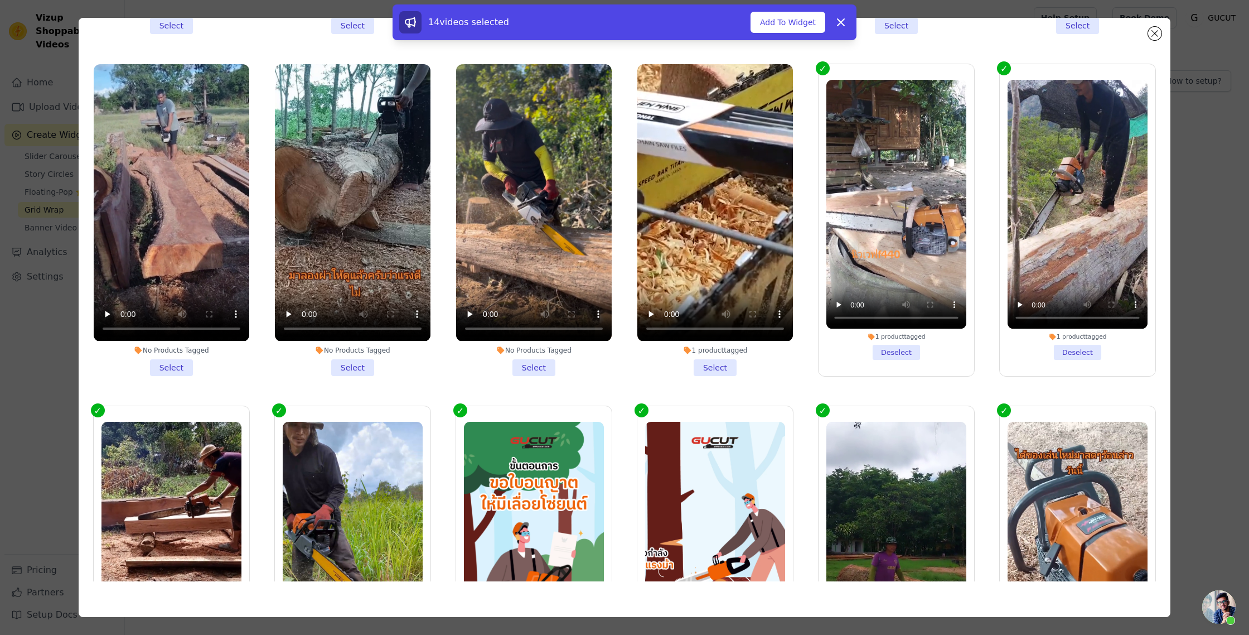
click at [726, 370] on li "1 product tagged Select" at bounding box center [715, 219] width 156 height 311
click at [0, 0] on input "1 product tagged Select" at bounding box center [0, 0] width 0 height 0
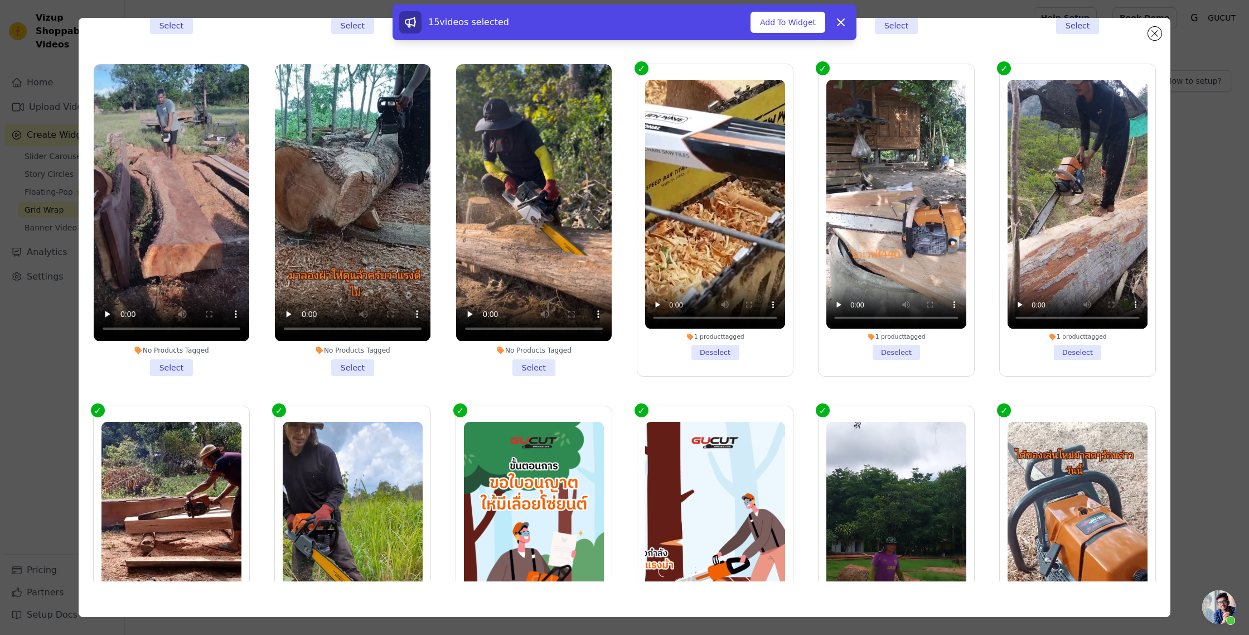
click at [540, 364] on li "No Products Tagged Select" at bounding box center [534, 219] width 156 height 311
click at [0, 0] on input "No Products Tagged Select" at bounding box center [0, 0] width 0 height 0
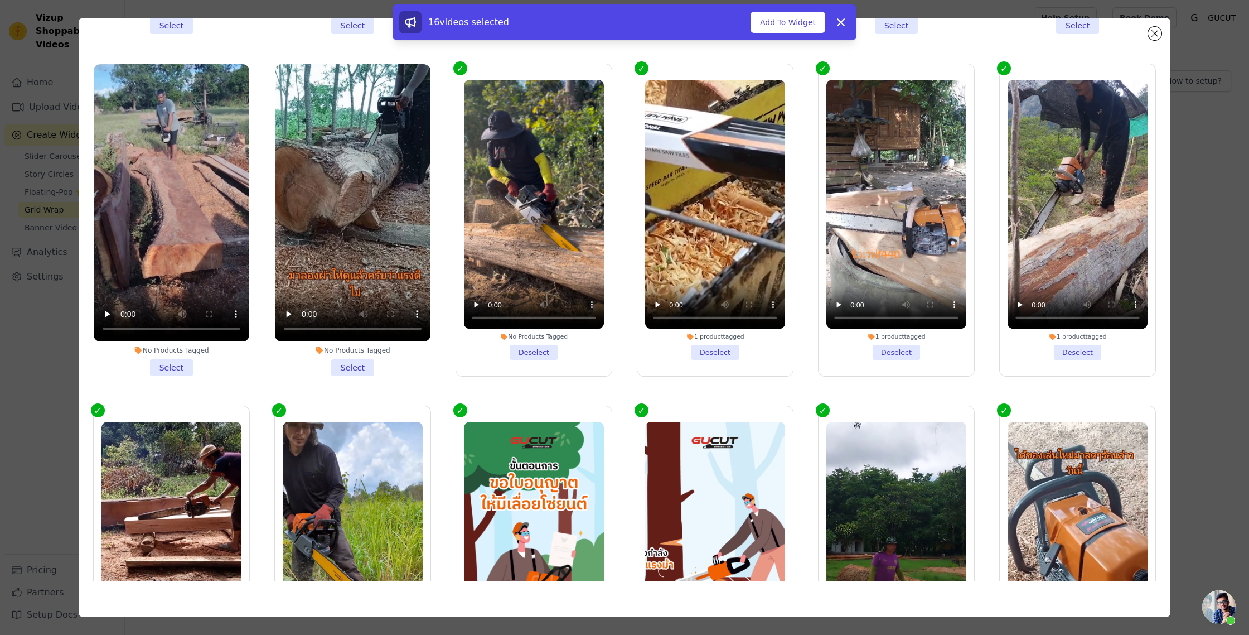
click at [358, 367] on li "No Products Tagged Select" at bounding box center [353, 219] width 156 height 311
click at [0, 0] on input "No Products Tagged Select" at bounding box center [0, 0] width 0 height 0
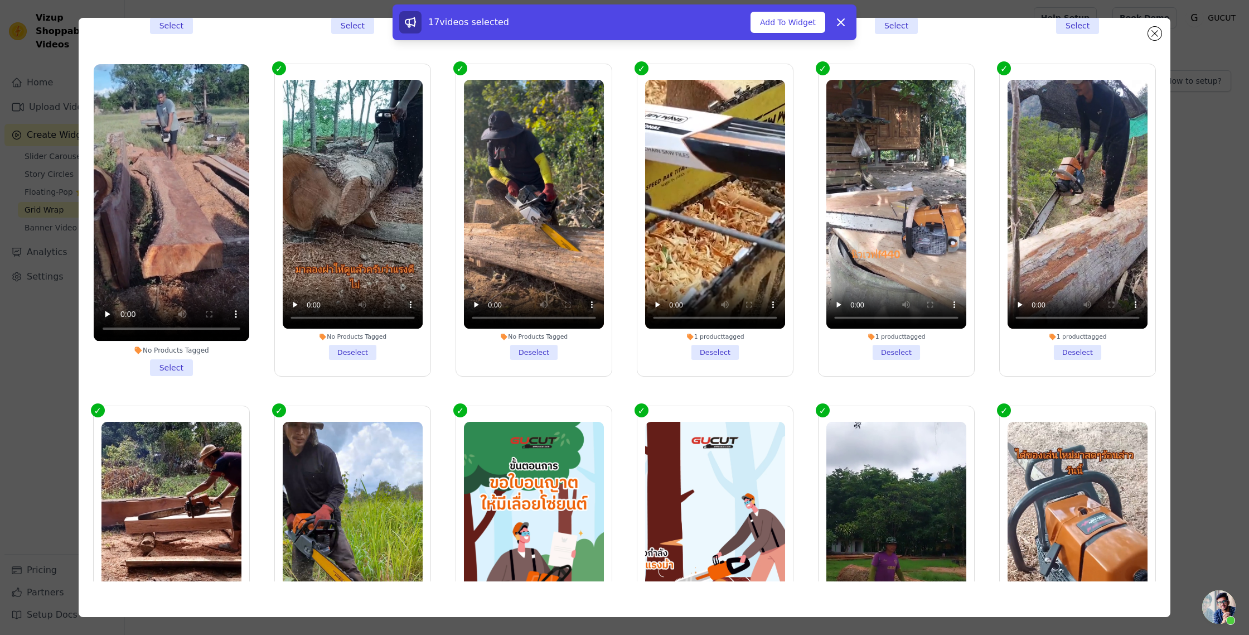
click at [182, 363] on li "No Products Tagged Select" at bounding box center [172, 219] width 156 height 311
click at [0, 0] on input "No Products Tagged Select" at bounding box center [0, 0] width 0 height 0
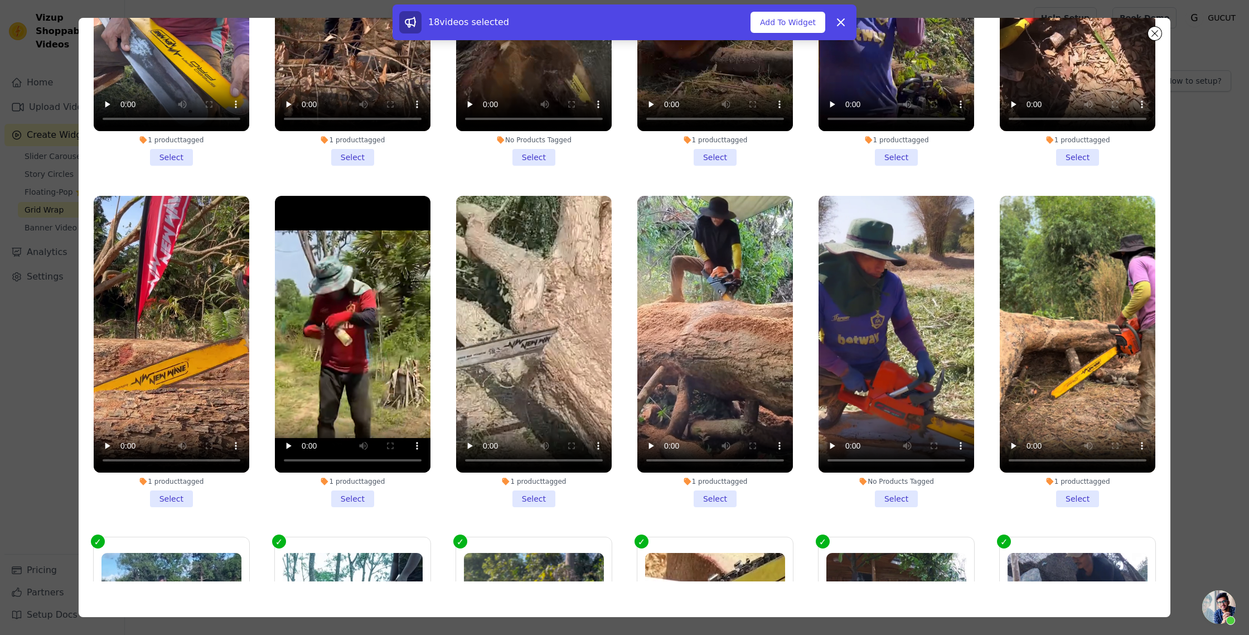
scroll to position [812, 0]
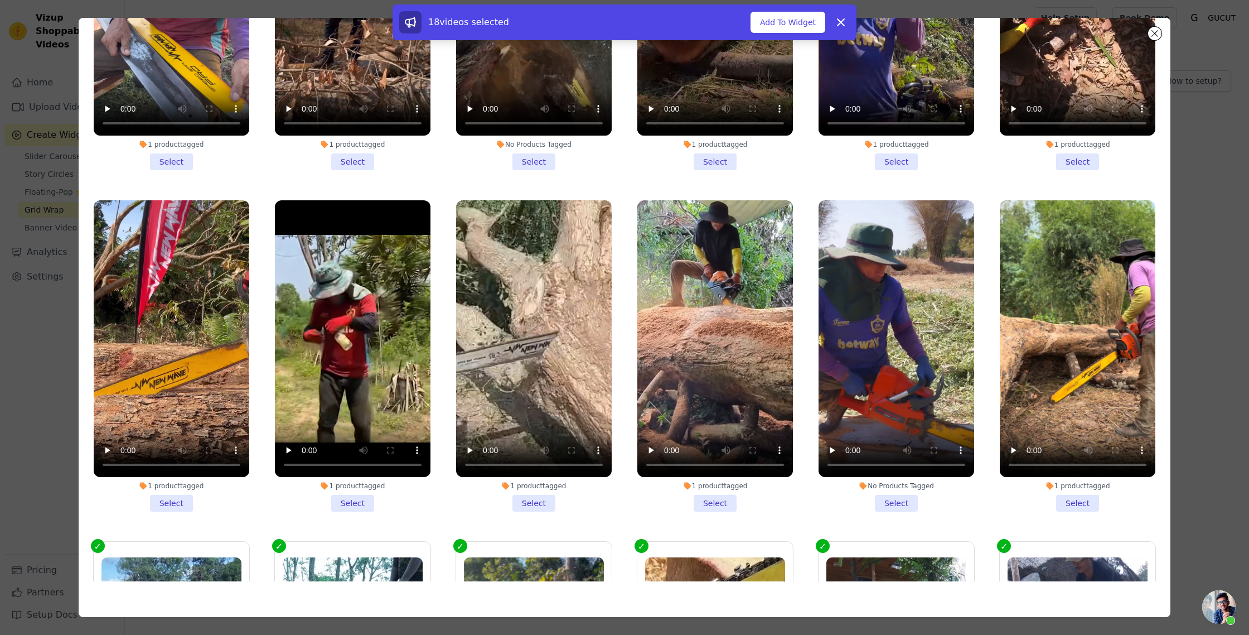
click at [1062, 508] on li "1 product tagged Select" at bounding box center [1078, 355] width 156 height 311
click at [0, 0] on input "1 product tagged Select" at bounding box center [0, 0] width 0 height 0
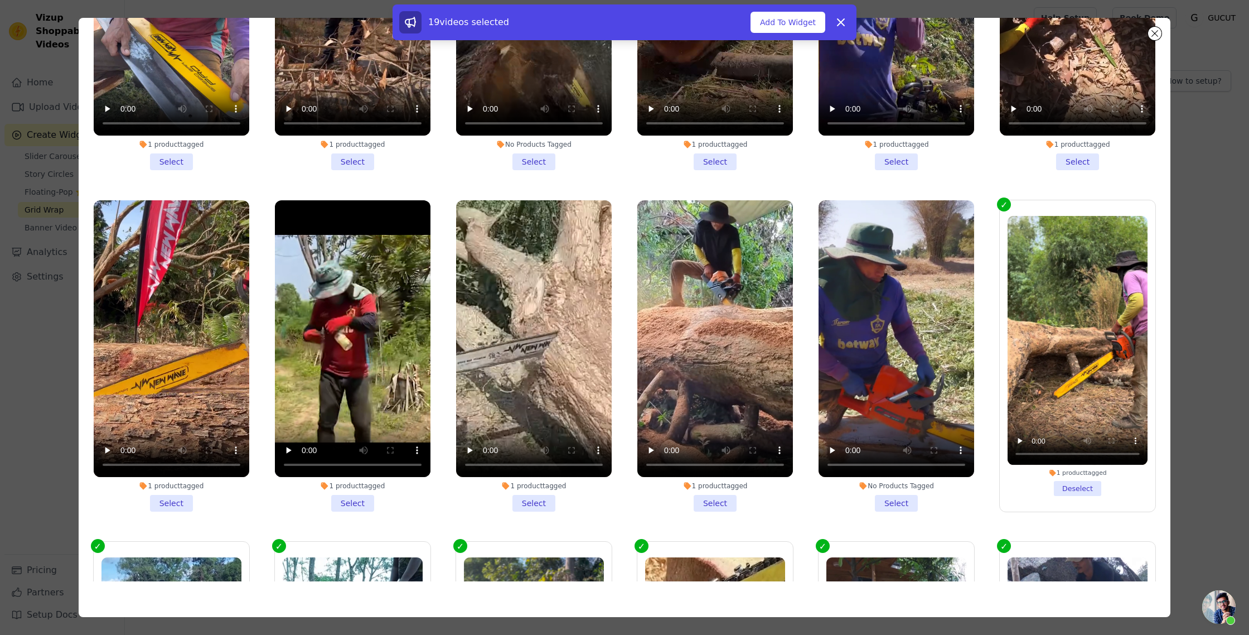
click at [909, 503] on li "No Products Tagged Select" at bounding box center [897, 355] width 156 height 311
click at [0, 0] on input "No Products Tagged Select" at bounding box center [0, 0] width 0 height 0
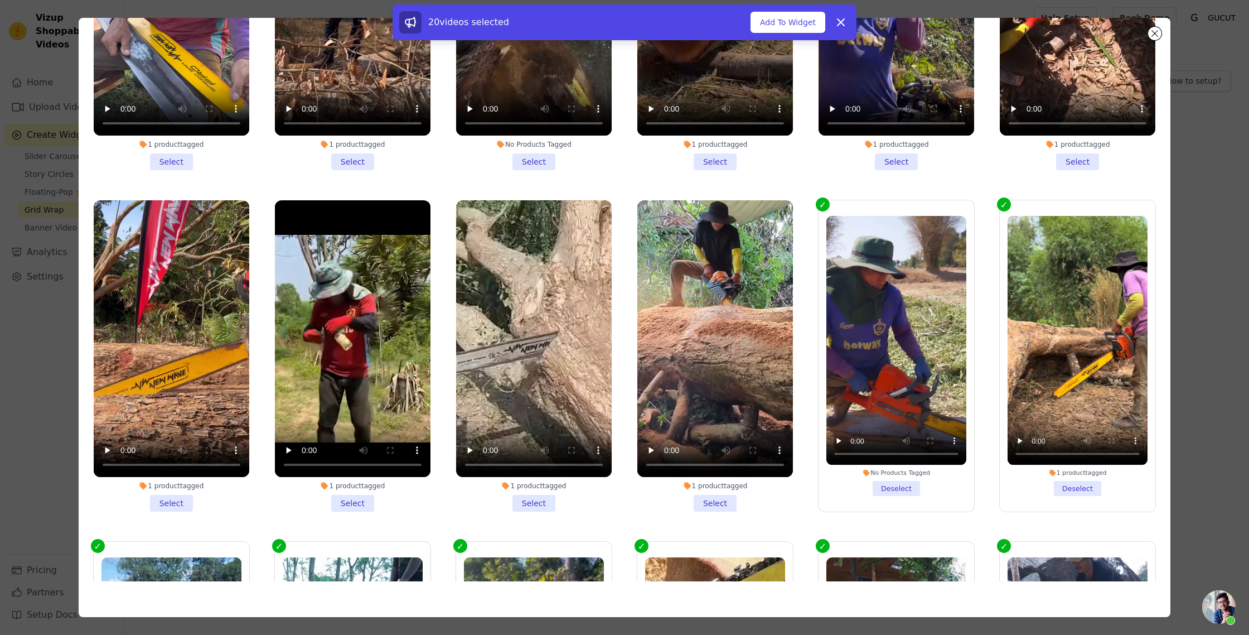
click at [702, 506] on li "1 product tagged Select" at bounding box center [715, 355] width 156 height 311
click at [0, 0] on input "1 product tagged Select" at bounding box center [0, 0] width 0 height 0
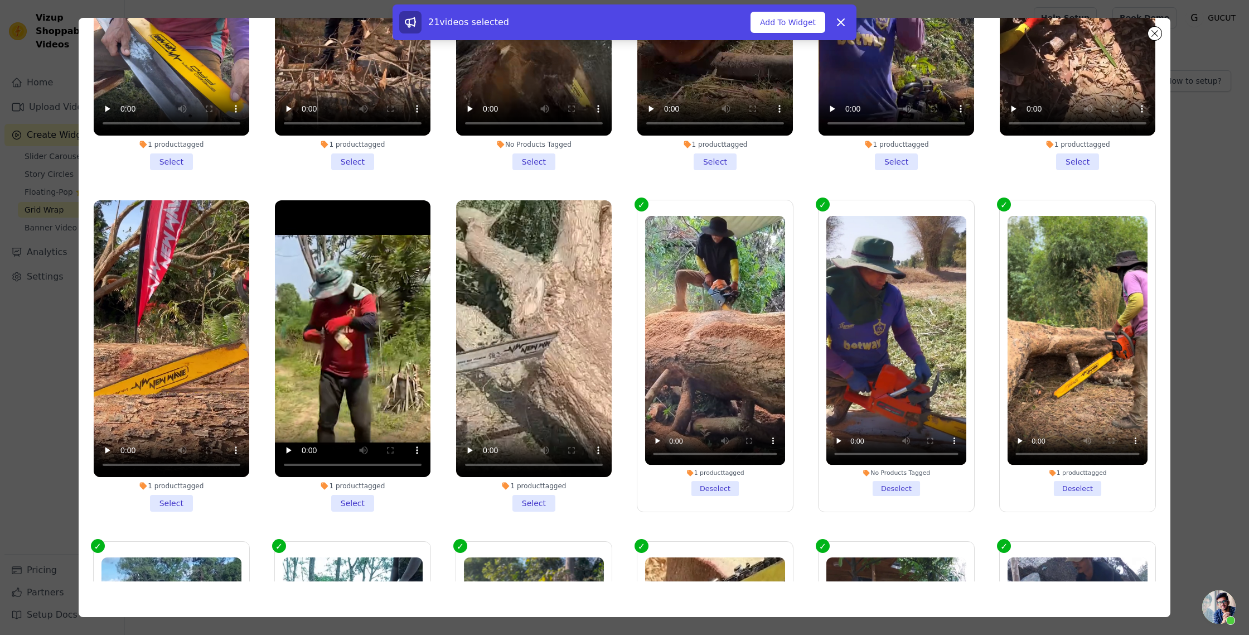
click at [537, 502] on li "1 product tagged Select" at bounding box center [534, 355] width 156 height 311
click at [0, 0] on input "1 product tagged Select" at bounding box center [0, 0] width 0 height 0
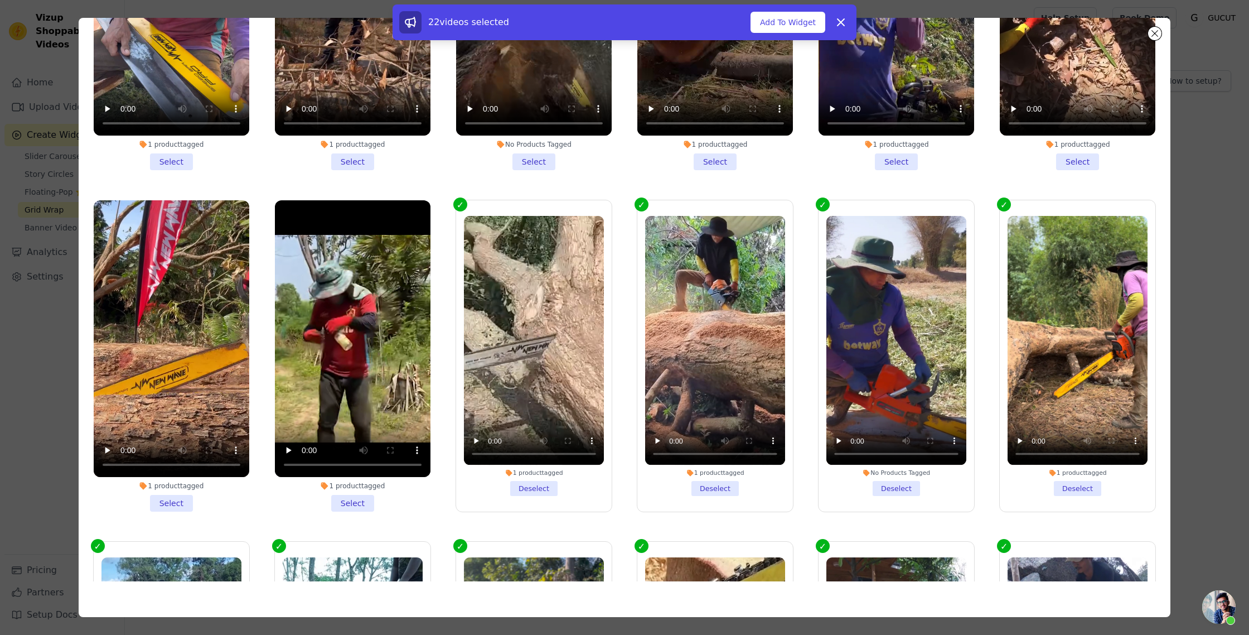
click at [351, 500] on li "1 product tagged Select" at bounding box center [353, 355] width 156 height 311
click at [0, 0] on input "1 product tagged Select" at bounding box center [0, 0] width 0 height 0
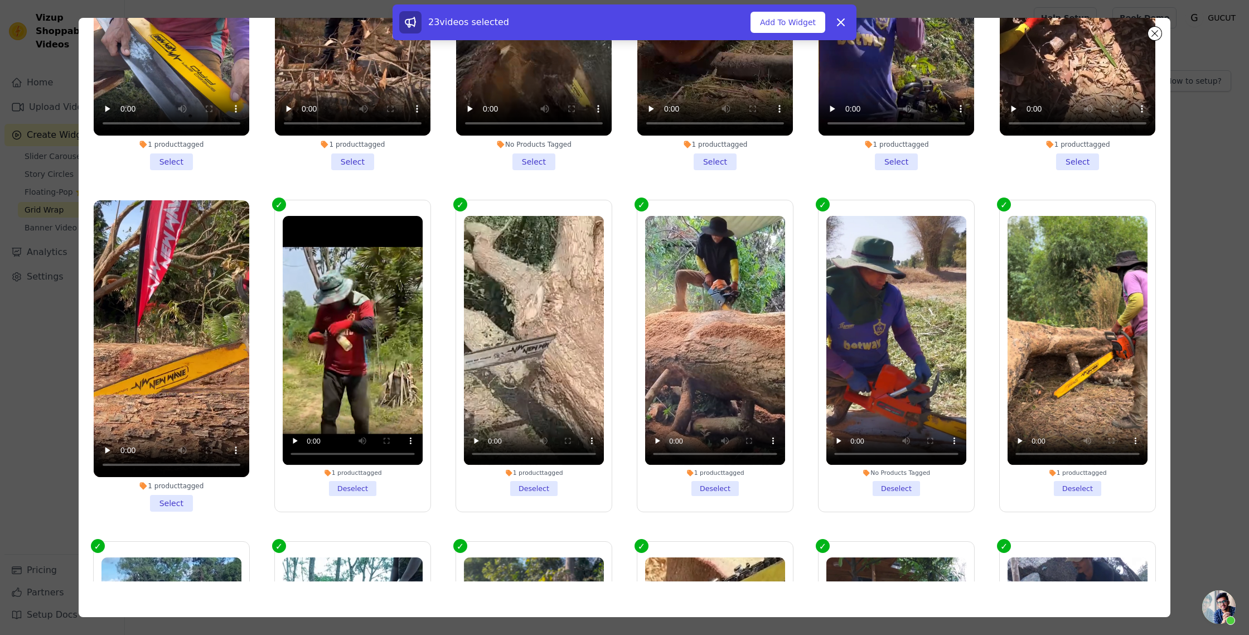
click at [166, 503] on li "1 product tagged Select" at bounding box center [172, 355] width 156 height 311
click at [0, 0] on input "1 product tagged Select" at bounding box center [0, 0] width 0 height 0
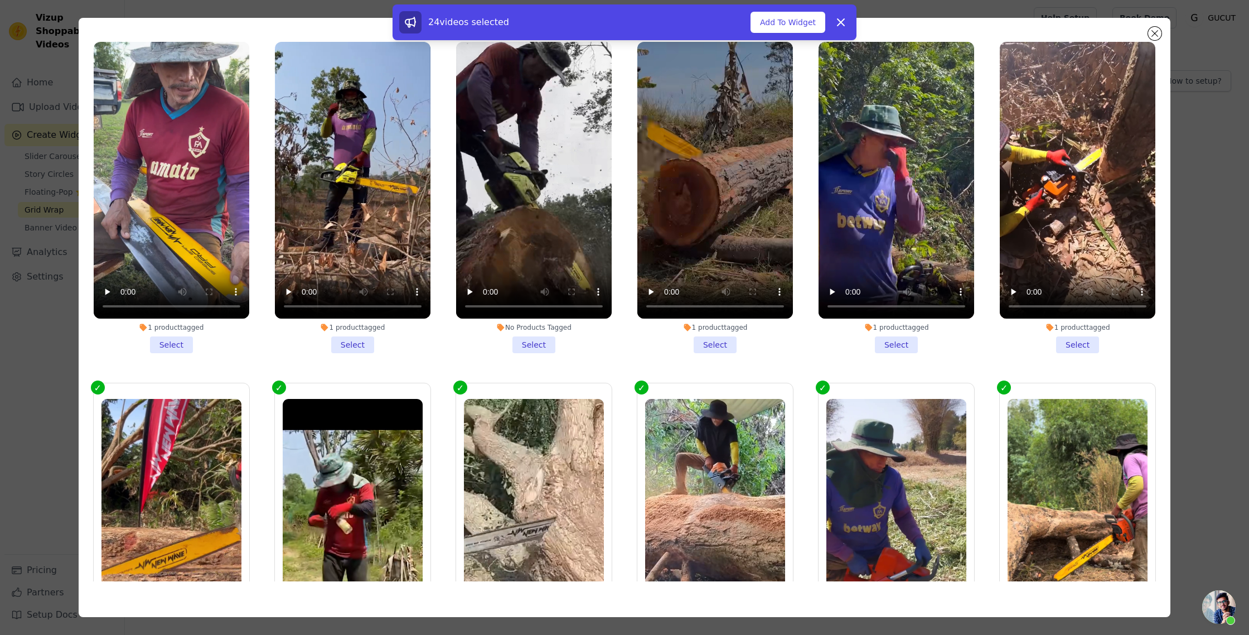
scroll to position [619, 0]
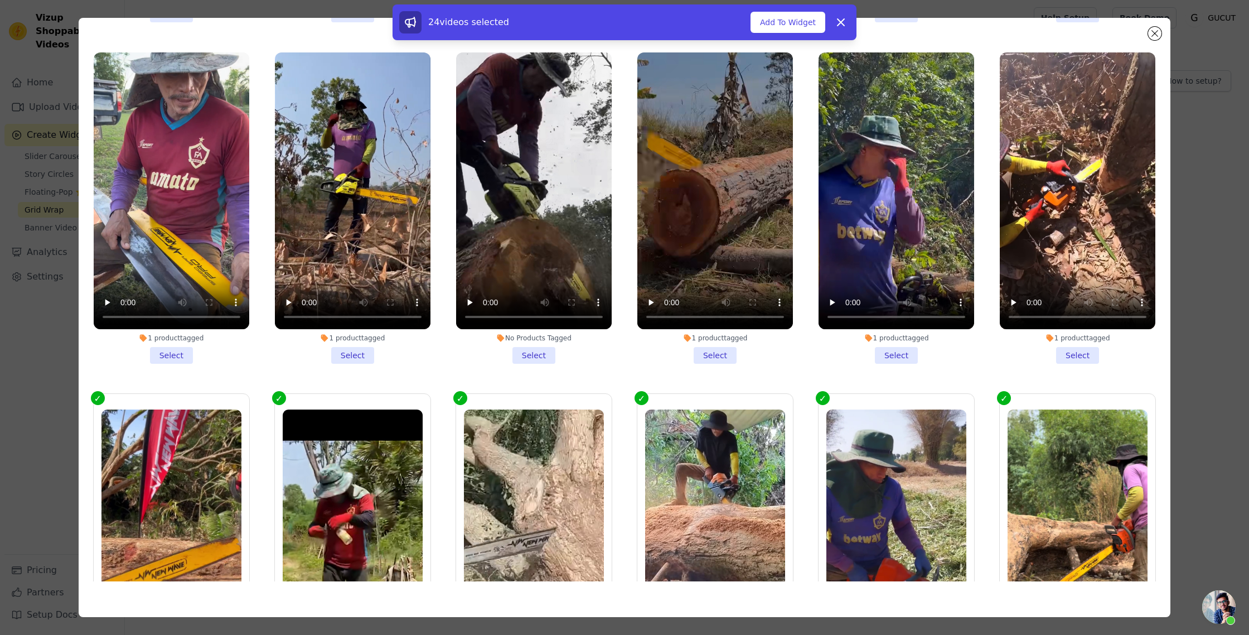
click at [1081, 350] on li "1 product tagged Select" at bounding box center [1078, 207] width 156 height 311
click at [0, 0] on input "1 product tagged Select" at bounding box center [0, 0] width 0 height 0
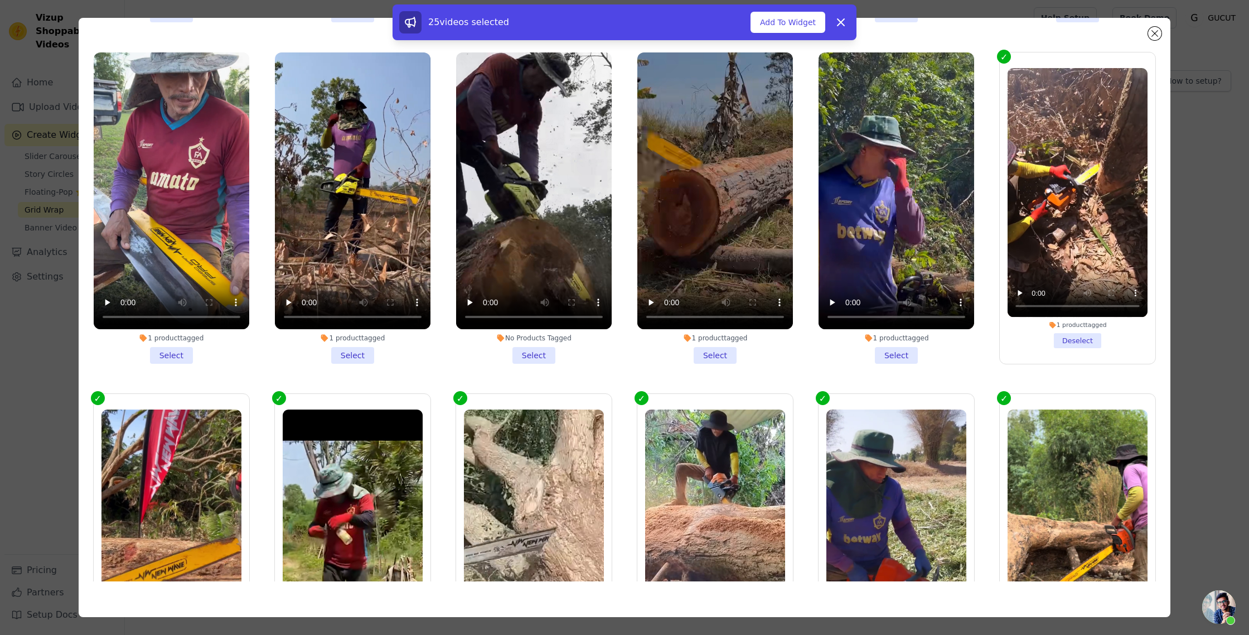
click at [904, 353] on li "1 product tagged Select" at bounding box center [897, 207] width 156 height 311
click at [0, 0] on input "1 product tagged Select" at bounding box center [0, 0] width 0 height 0
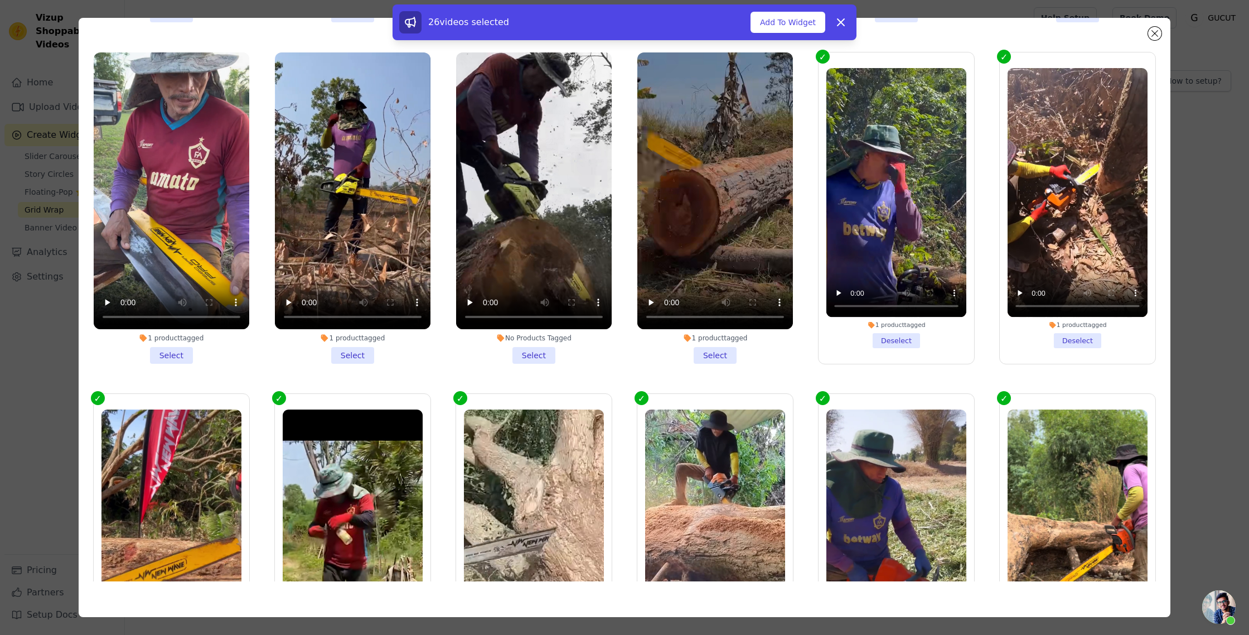
click at [726, 356] on li "1 product tagged Select" at bounding box center [715, 207] width 156 height 311
click at [0, 0] on input "1 product tagged Select" at bounding box center [0, 0] width 0 height 0
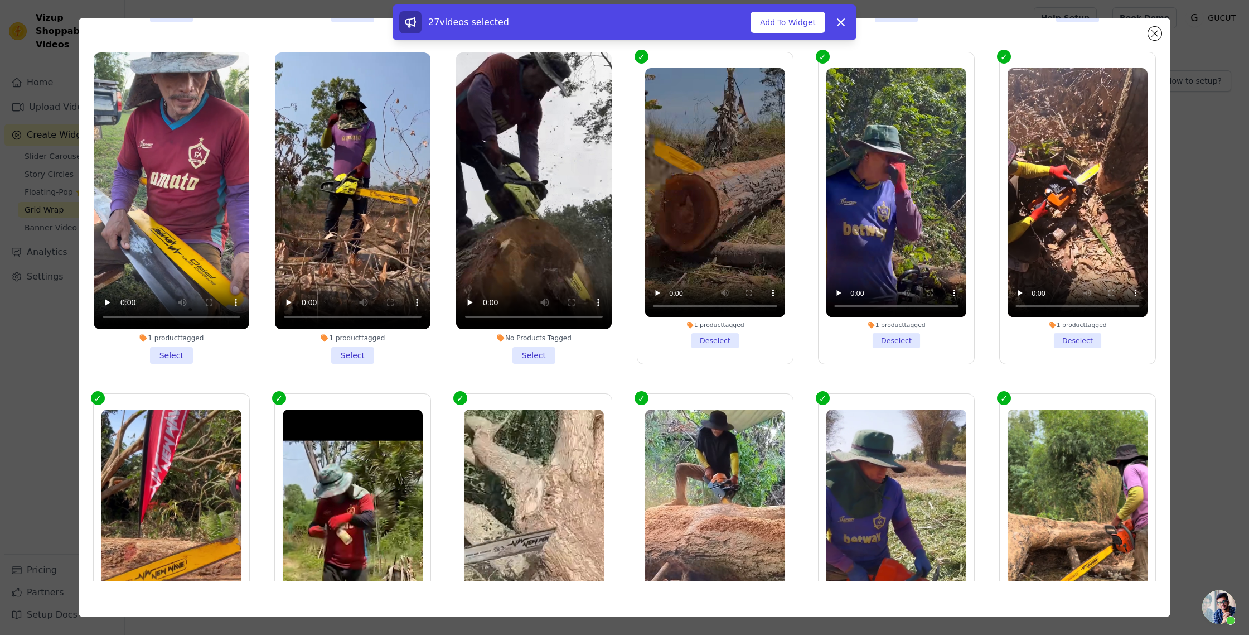
click at [537, 357] on li "No Products Tagged Select" at bounding box center [534, 207] width 156 height 311
click at [0, 0] on input "No Products Tagged Select" at bounding box center [0, 0] width 0 height 0
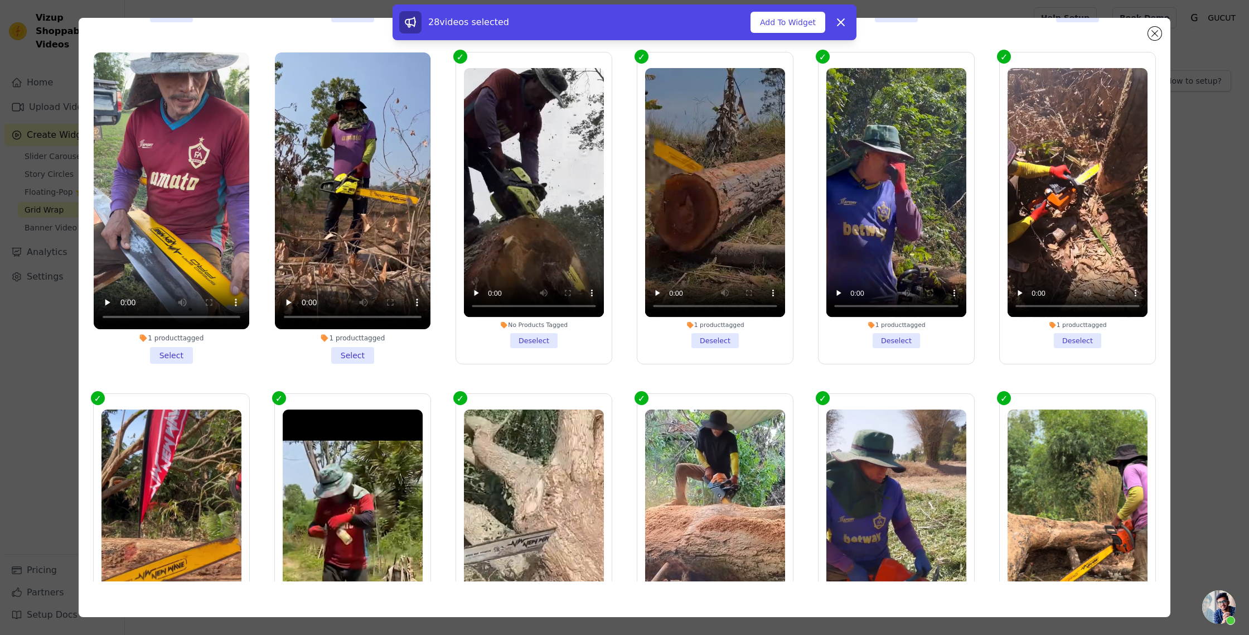
click at [359, 359] on li "1 product tagged Select" at bounding box center [353, 207] width 156 height 311
click at [0, 0] on input "1 product tagged Select" at bounding box center [0, 0] width 0 height 0
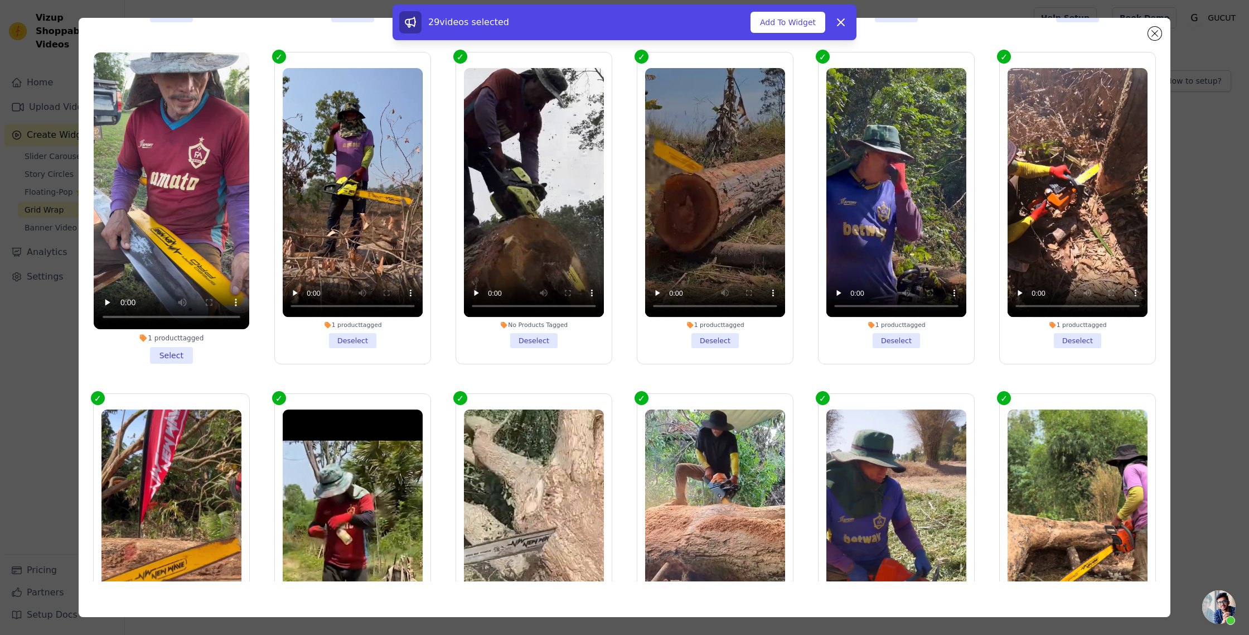
click at [166, 358] on li "1 product tagged Select" at bounding box center [172, 207] width 156 height 311
click at [0, 0] on input "1 product tagged Select" at bounding box center [0, 0] width 0 height 0
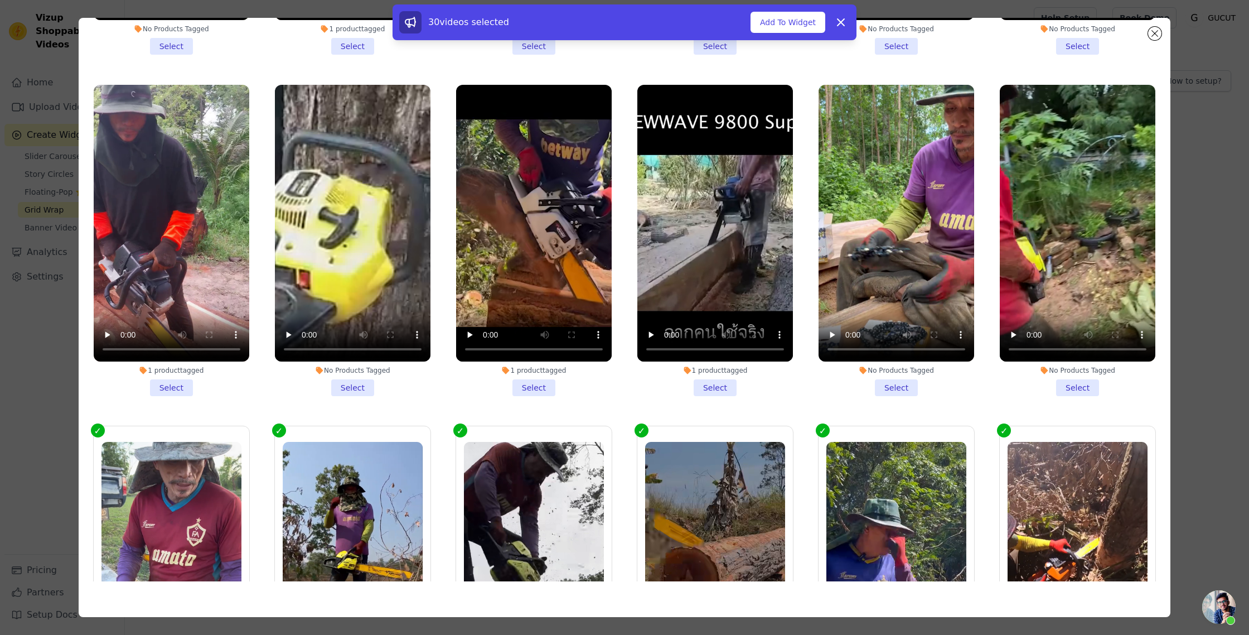
scroll to position [238, 0]
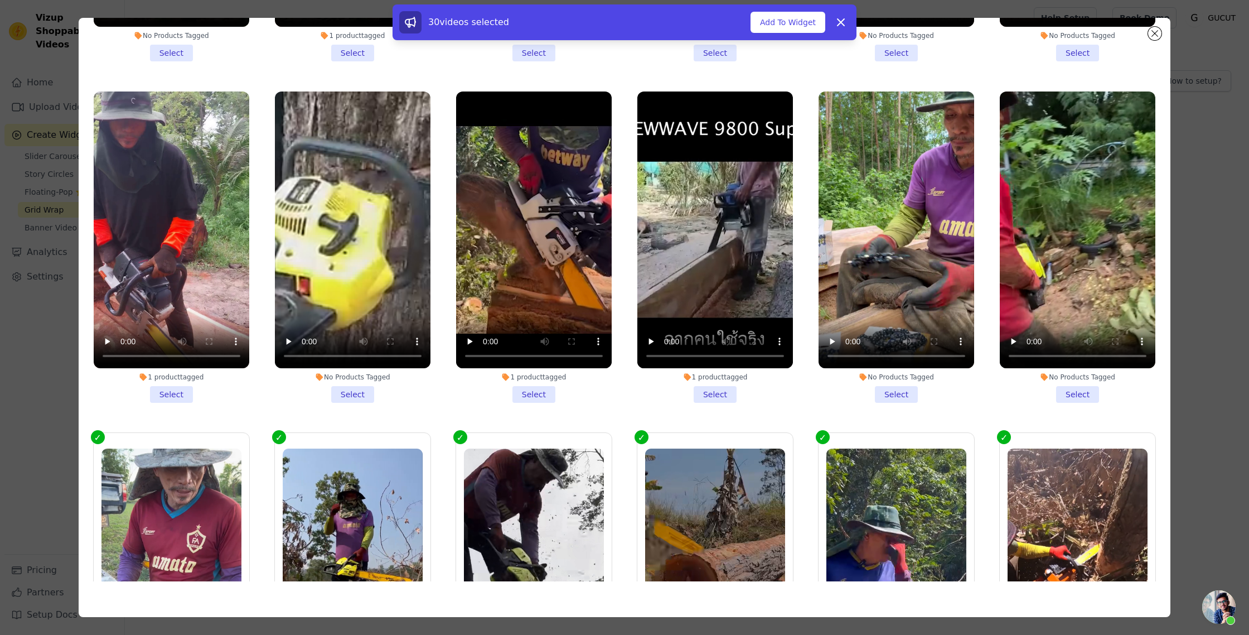
click at [1074, 398] on li "No Products Tagged Select" at bounding box center [1078, 246] width 156 height 311
click at [0, 0] on input "No Products Tagged Select" at bounding box center [0, 0] width 0 height 0
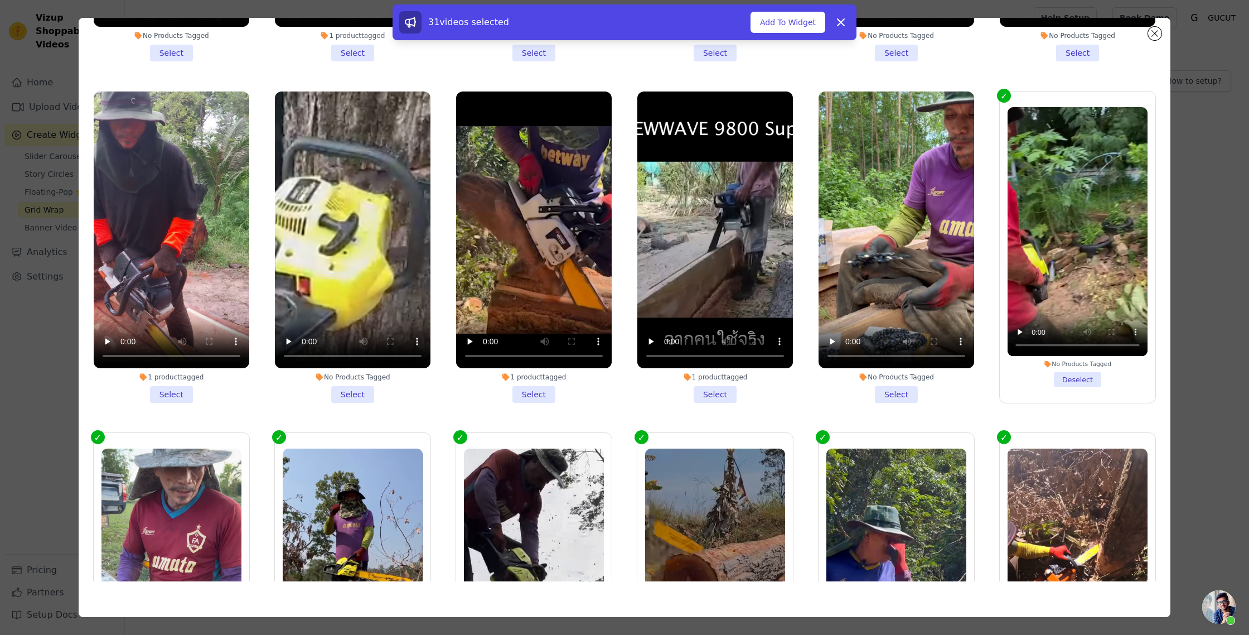
click at [909, 398] on li "No Products Tagged Select" at bounding box center [897, 246] width 156 height 311
click at [0, 0] on input "No Products Tagged Select" at bounding box center [0, 0] width 0 height 0
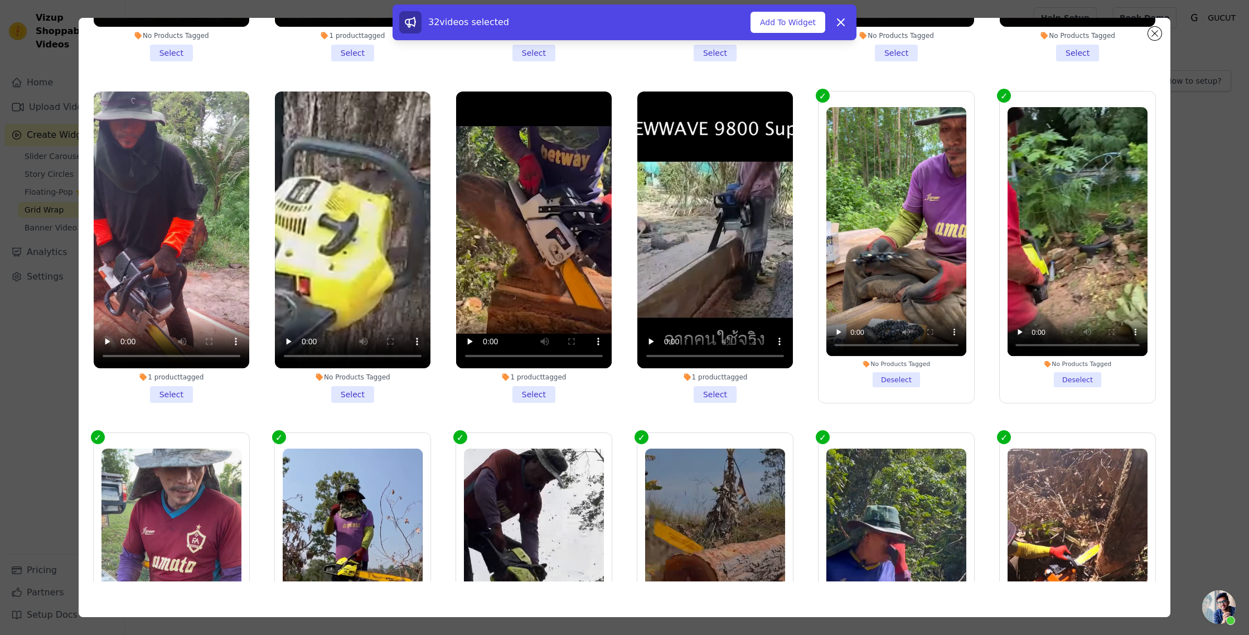
click at [707, 393] on li "1 product tagged Select" at bounding box center [715, 246] width 156 height 311
click at [0, 0] on input "1 product tagged Select" at bounding box center [0, 0] width 0 height 0
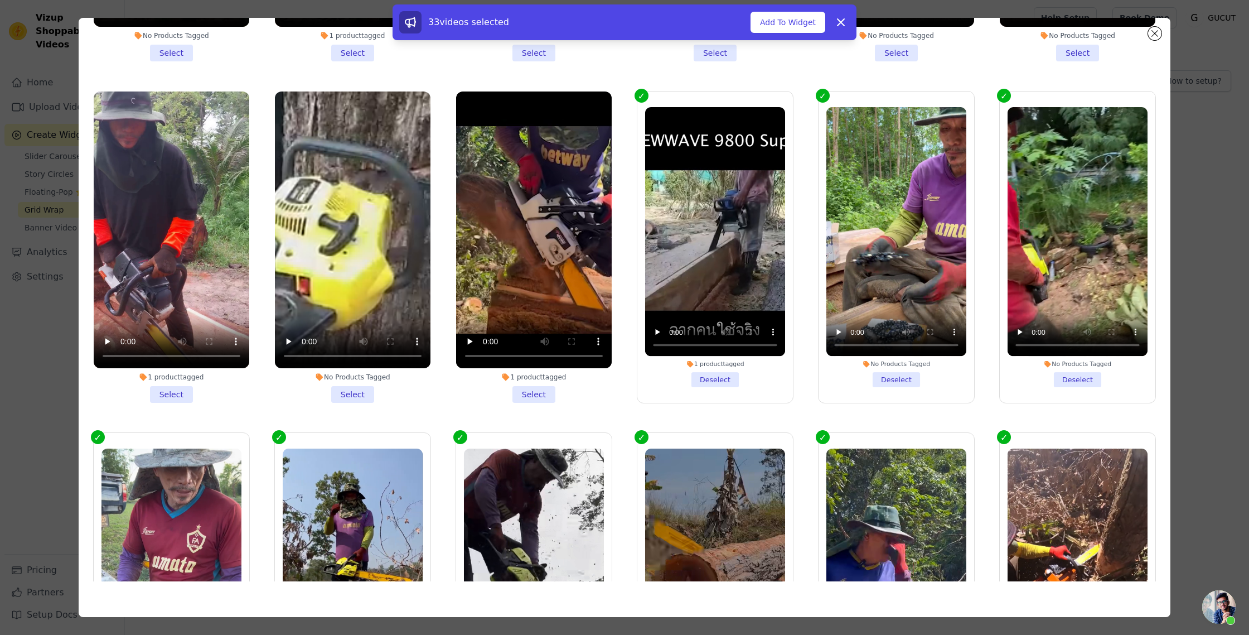
click at [539, 393] on li "1 product tagged Select" at bounding box center [534, 246] width 156 height 311
click at [0, 0] on input "1 product tagged Select" at bounding box center [0, 0] width 0 height 0
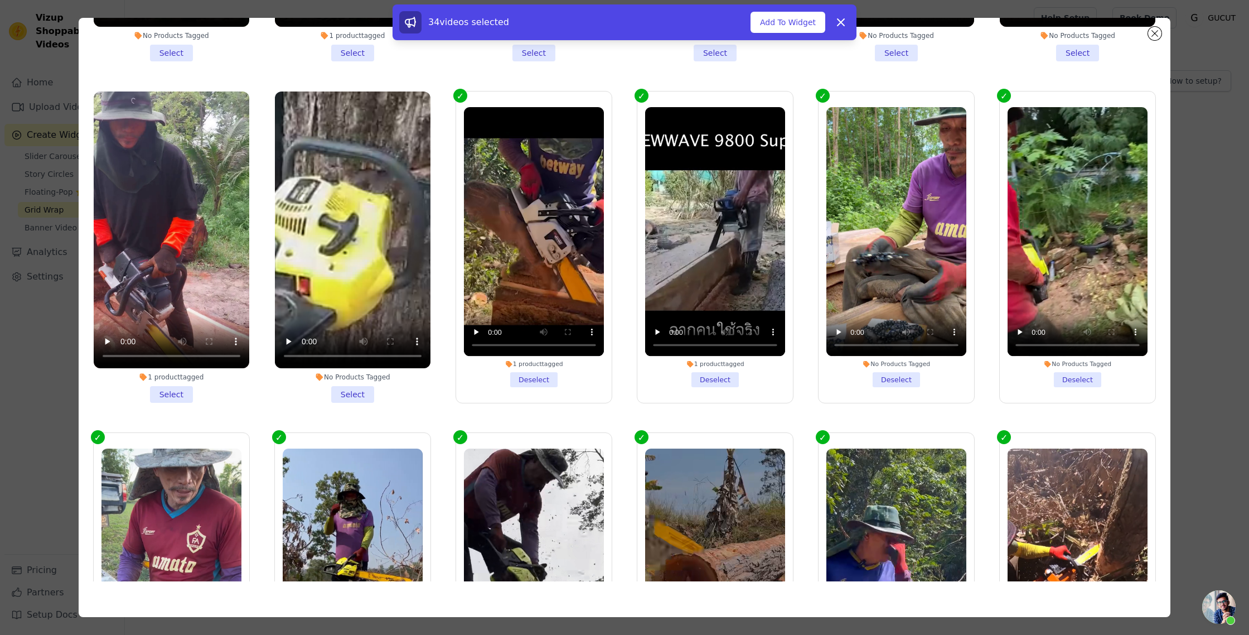
click at [347, 395] on li "No Products Tagged Select" at bounding box center [353, 246] width 156 height 311
click at [0, 0] on input "No Products Tagged Select" at bounding box center [0, 0] width 0 height 0
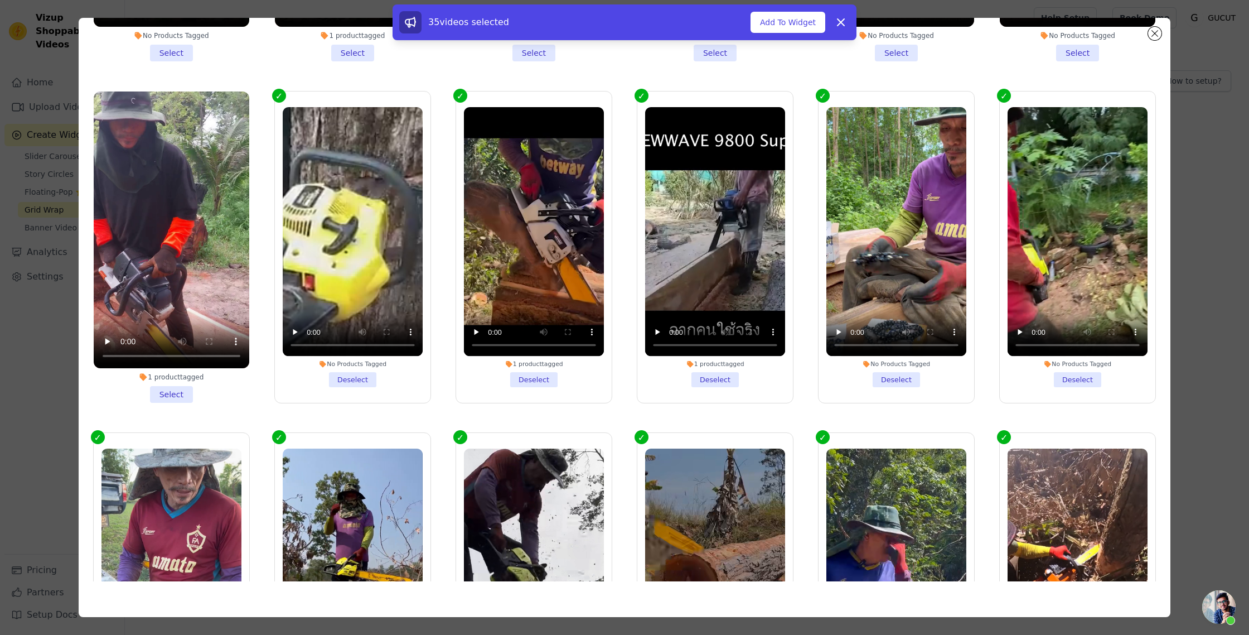
click at [179, 394] on li "1 product tagged Select" at bounding box center [172, 246] width 156 height 311
click at [0, 0] on input "1 product tagged Select" at bounding box center [0, 0] width 0 height 0
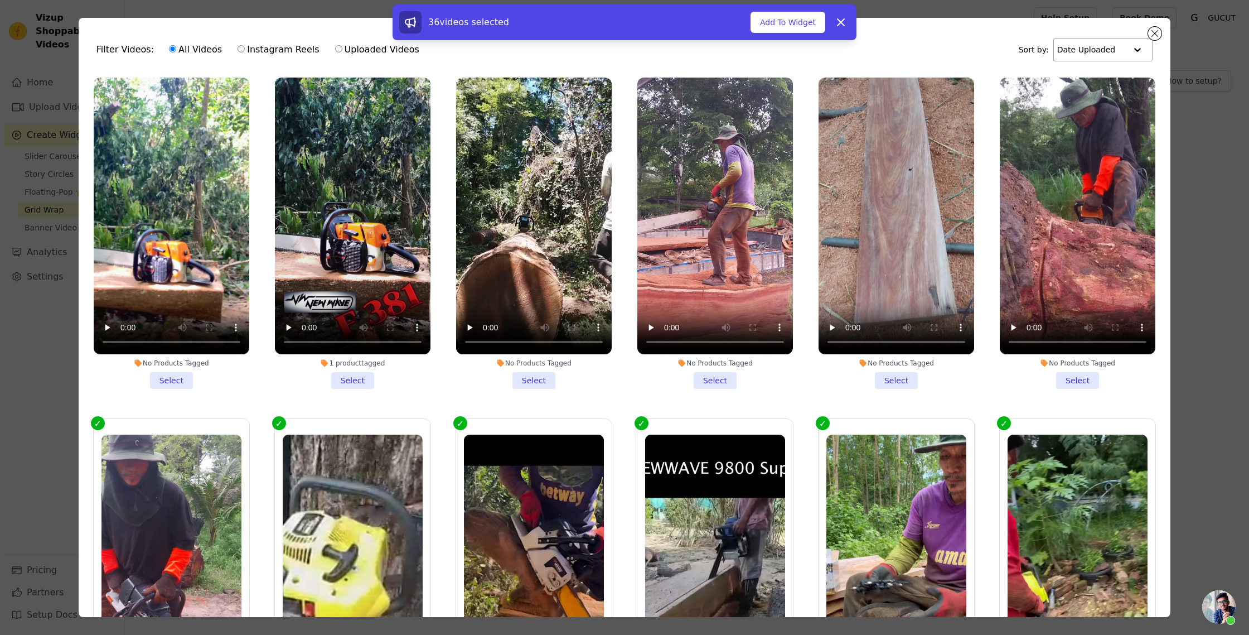
scroll to position [0, 0]
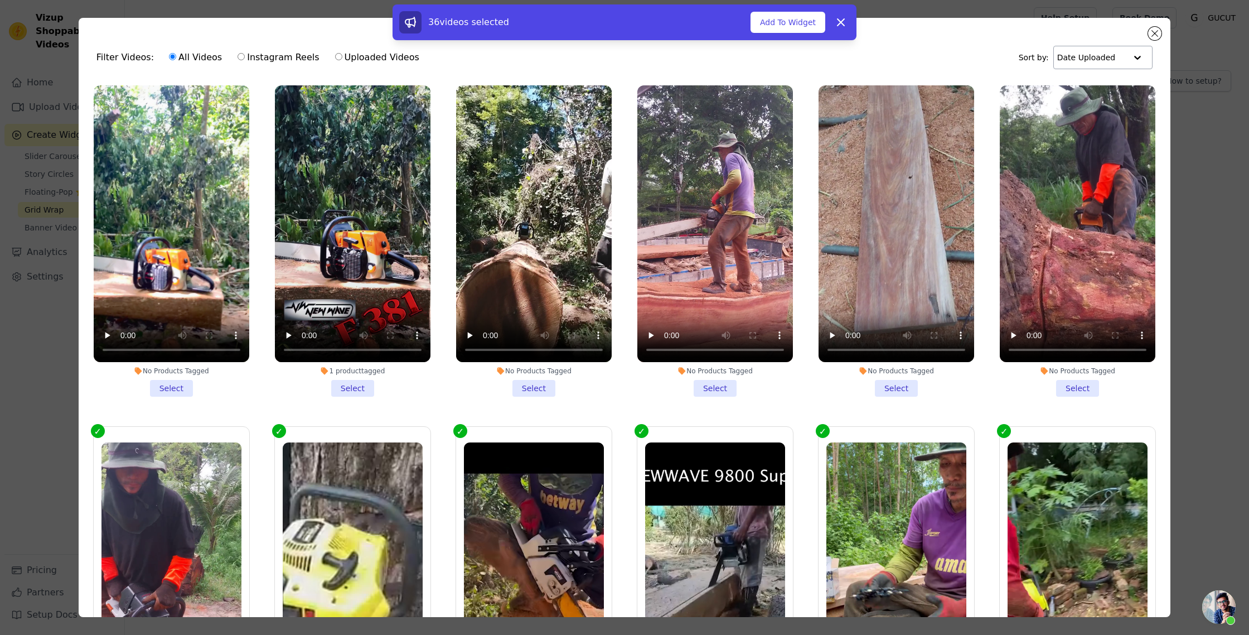
click at [1074, 389] on li "No Products Tagged Select" at bounding box center [1078, 240] width 156 height 311
click at [0, 0] on input "No Products Tagged Select" at bounding box center [0, 0] width 0 height 0
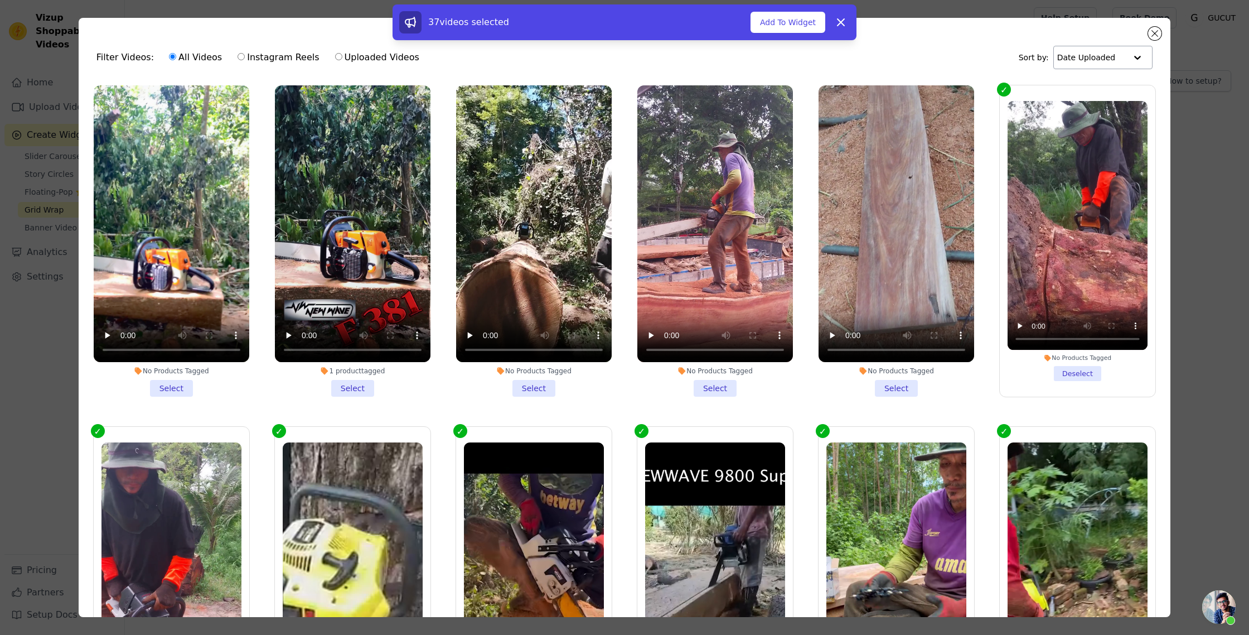
click at [896, 385] on li "No Products Tagged Select" at bounding box center [897, 240] width 156 height 311
click at [0, 0] on input "No Products Tagged Select" at bounding box center [0, 0] width 0 height 0
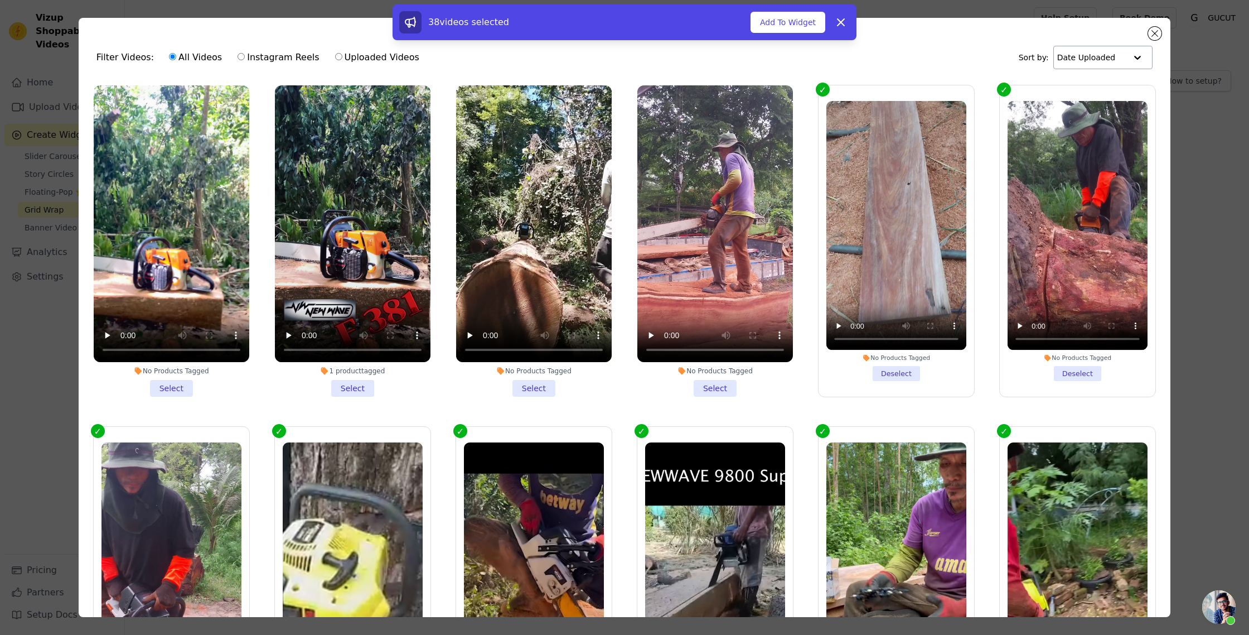
click at [709, 385] on li "No Products Tagged Select" at bounding box center [715, 240] width 156 height 311
click at [0, 0] on input "No Products Tagged Select" at bounding box center [0, 0] width 0 height 0
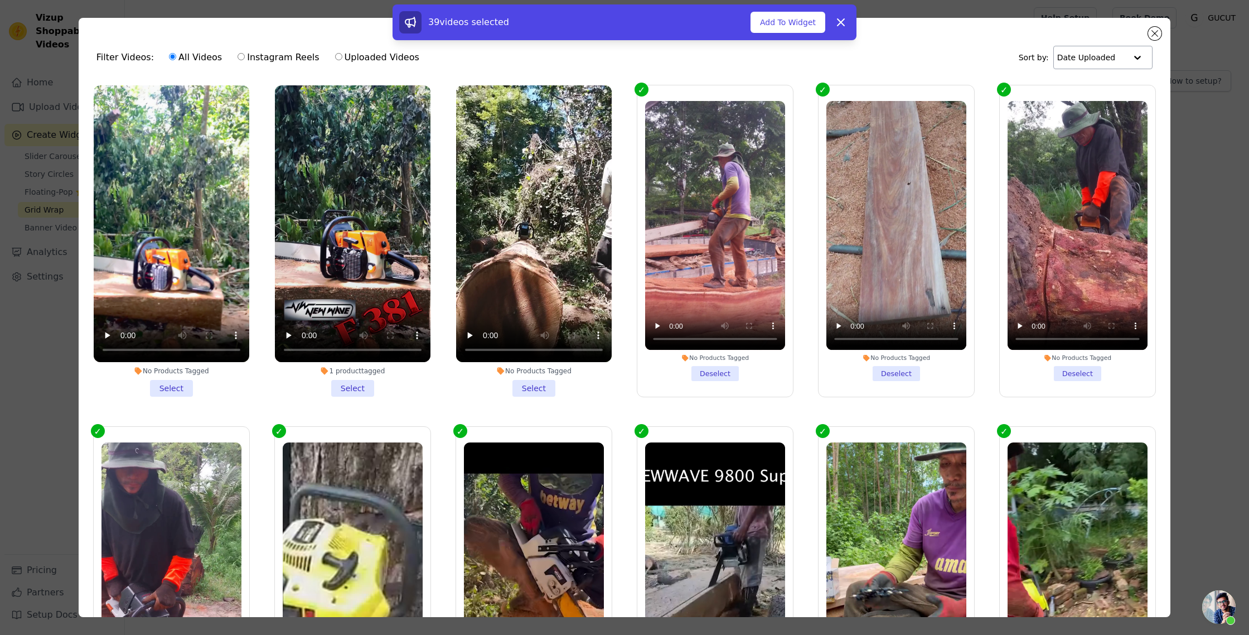
click at [543, 387] on li "No Products Tagged Select" at bounding box center [534, 240] width 156 height 311
click at [0, 0] on input "No Products Tagged Select" at bounding box center [0, 0] width 0 height 0
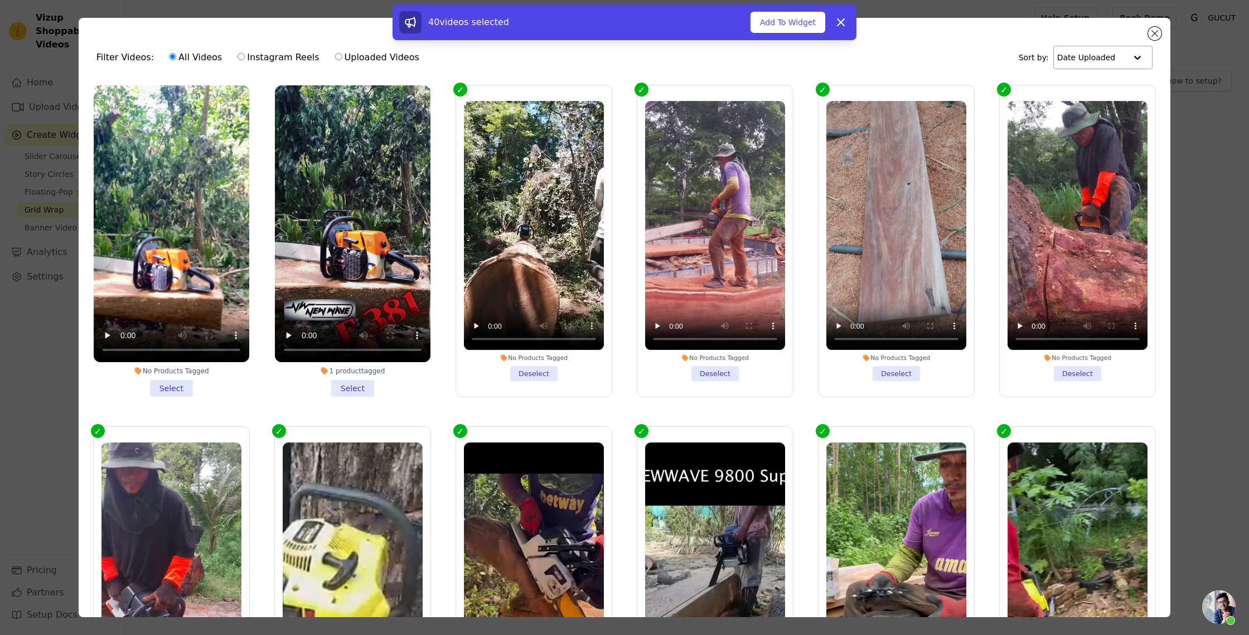
click at [354, 389] on li "1 product tagged Select" at bounding box center [353, 240] width 156 height 311
click at [0, 0] on input "1 product tagged Select" at bounding box center [0, 0] width 0 height 0
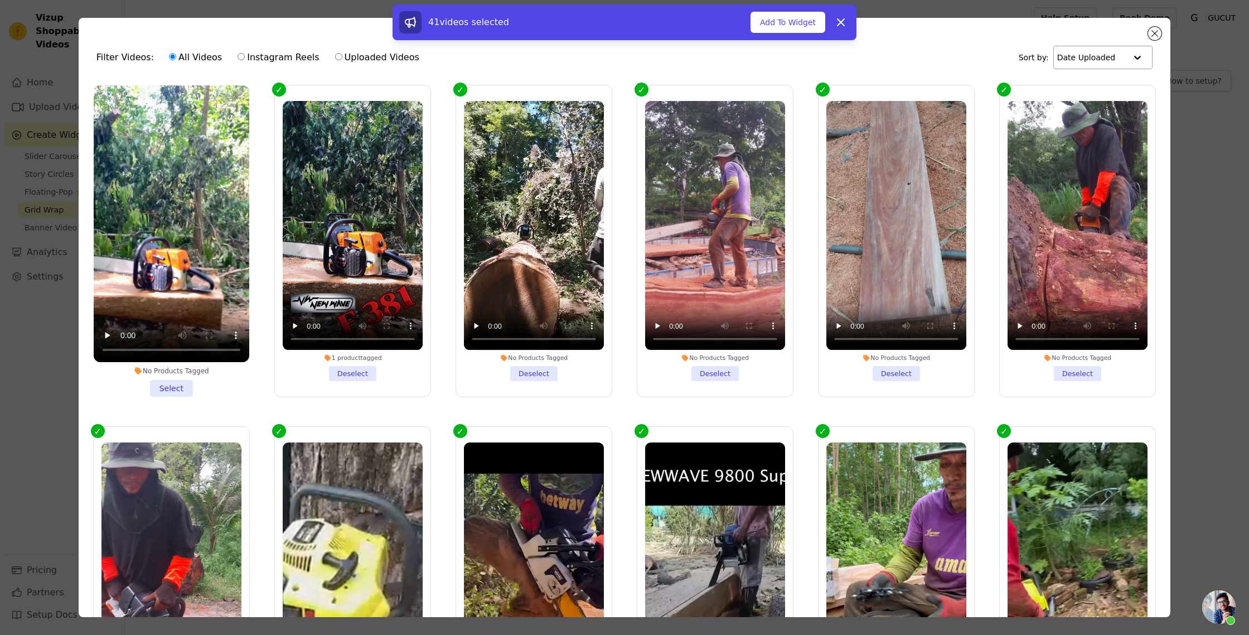
click at [172, 389] on li "No Products Tagged Select" at bounding box center [172, 240] width 156 height 311
click at [0, 0] on input "No Products Tagged Select" at bounding box center [0, 0] width 0 height 0
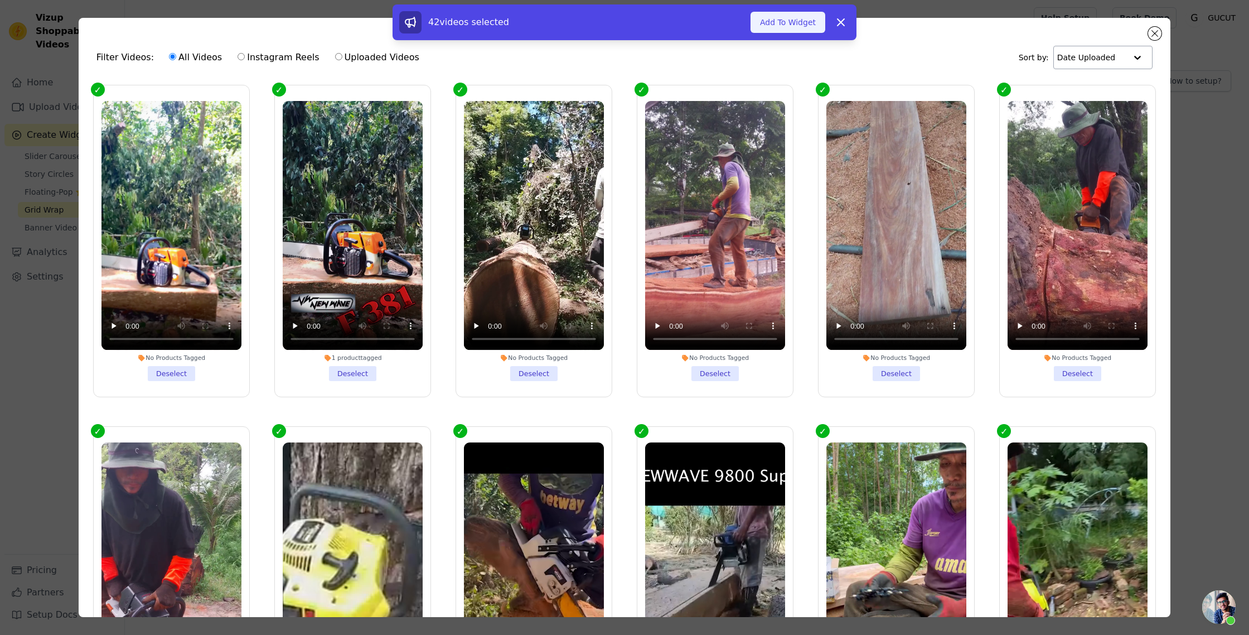
click at [770, 28] on button "Add To Widget" at bounding box center [788, 22] width 75 height 21
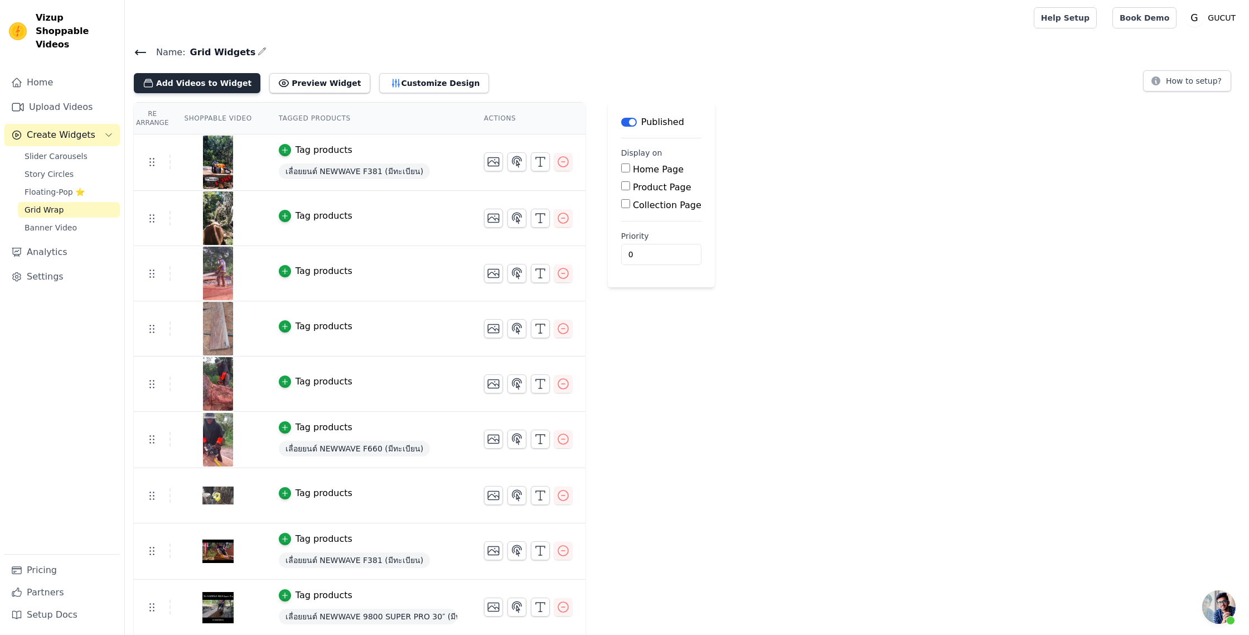
click at [238, 79] on button "Add Videos to Widget" at bounding box center [197, 83] width 127 height 20
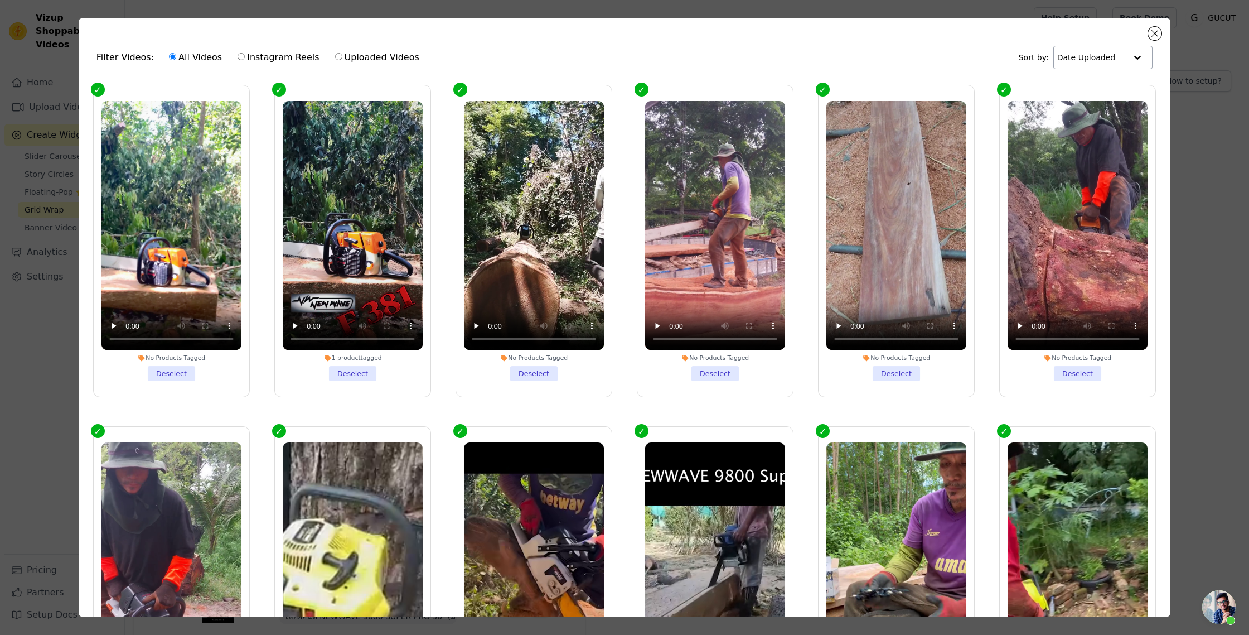
click at [1108, 62] on input "text" at bounding box center [1091, 57] width 69 height 22
click at [1101, 88] on div "Date Created" at bounding box center [1100, 92] width 96 height 13
click at [1107, 60] on input "text" at bounding box center [1094, 57] width 63 height 22
click at [1097, 106] on div "Video Duration" at bounding box center [1104, 105] width 90 height 13
click at [1105, 57] on input "text" at bounding box center [1091, 57] width 69 height 22
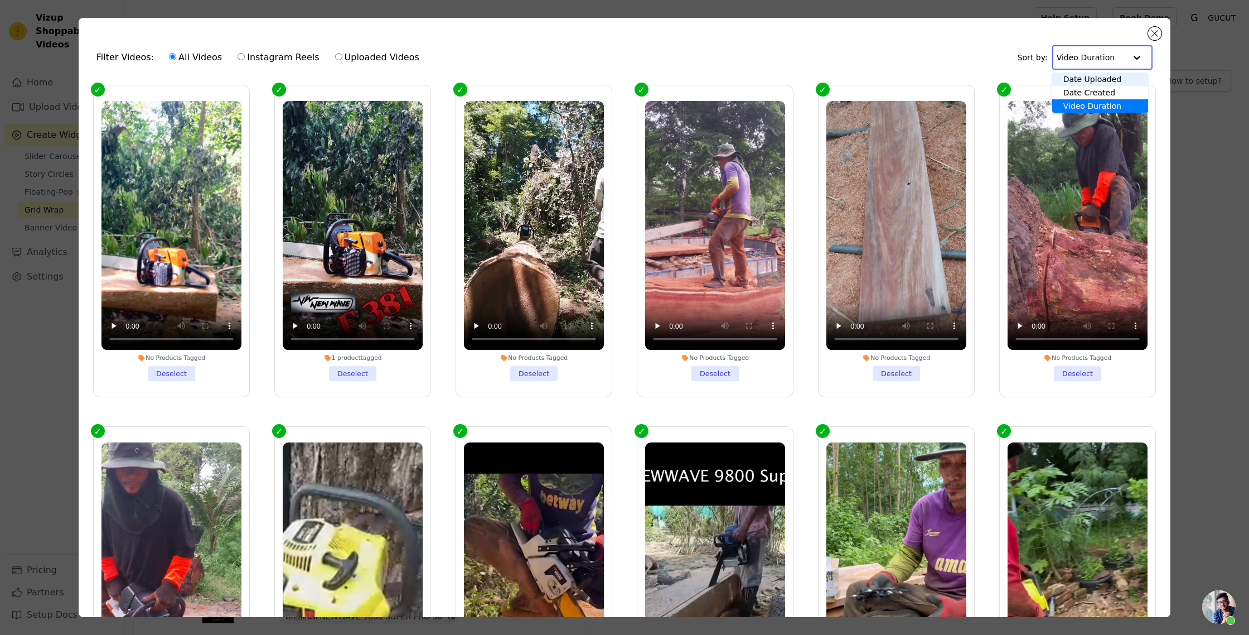
click at [1098, 78] on div "Date Uploaded" at bounding box center [1100, 79] width 96 height 13
click at [992, 47] on div "Filter Videos: All Videos Instagram Reels Uploaded Videos Sort by: Date Uploaded" at bounding box center [625, 58] width 1074 height 44
click at [1157, 34] on button "Close modal" at bounding box center [1154, 33] width 13 height 13
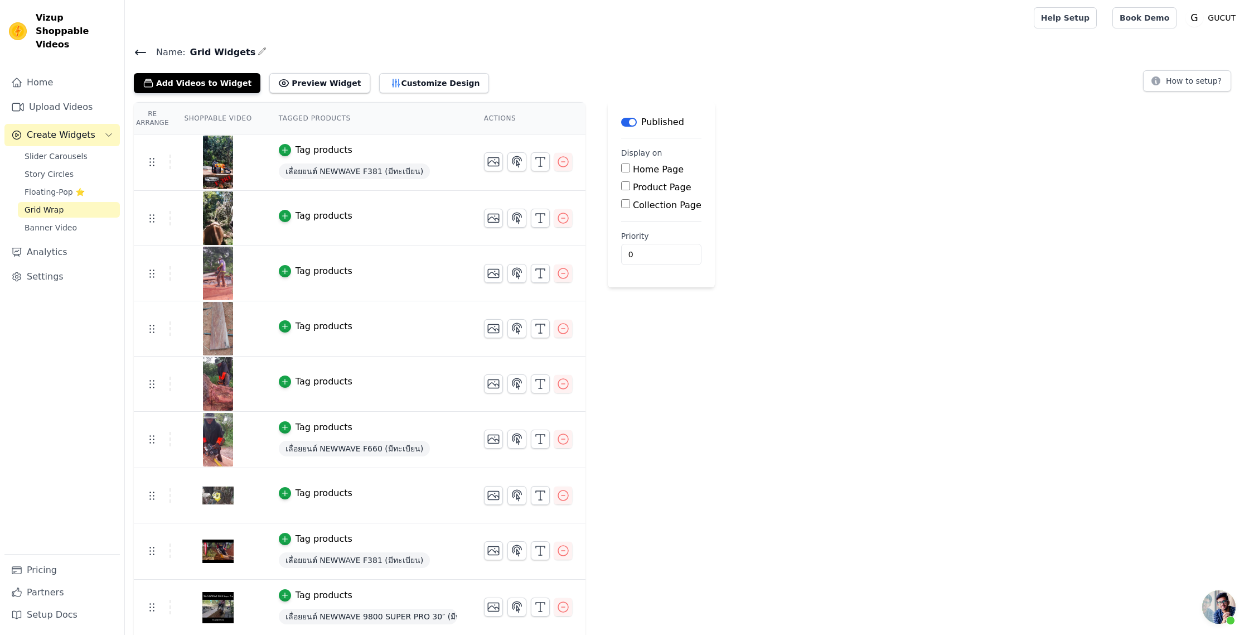
click at [143, 50] on icon at bounding box center [140, 52] width 13 height 13
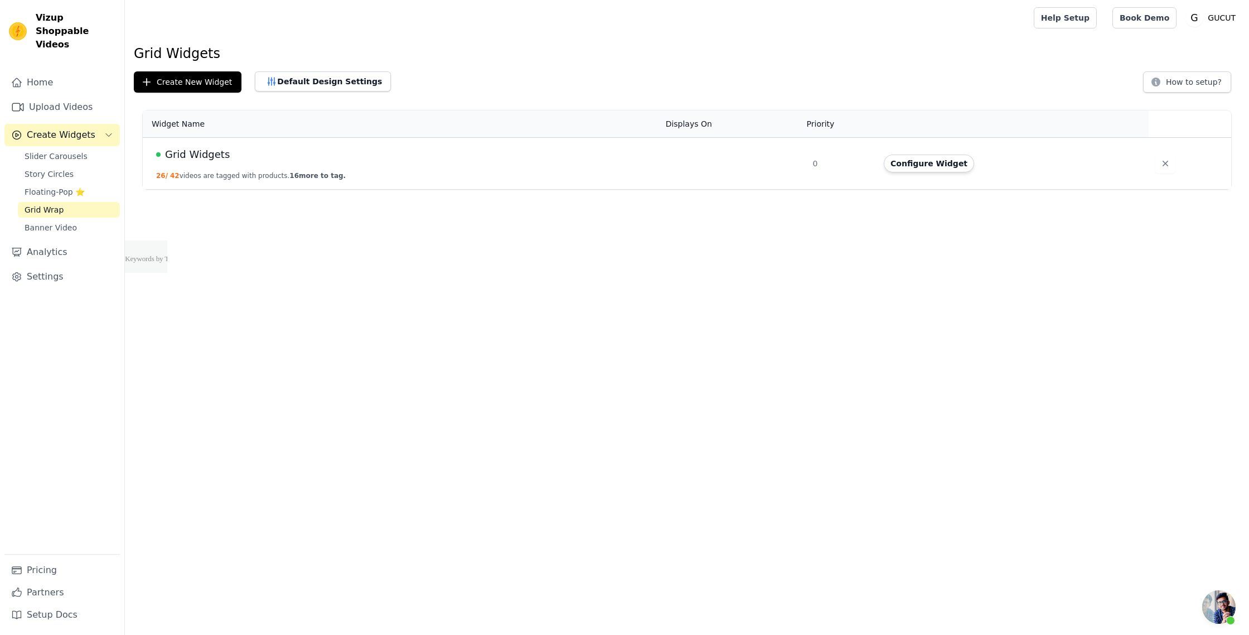
click at [93, 202] on link "Grid Wrap" at bounding box center [69, 210] width 102 height 16
click at [93, 184] on link "Floating-Pop ⭐" at bounding box center [69, 192] width 102 height 16
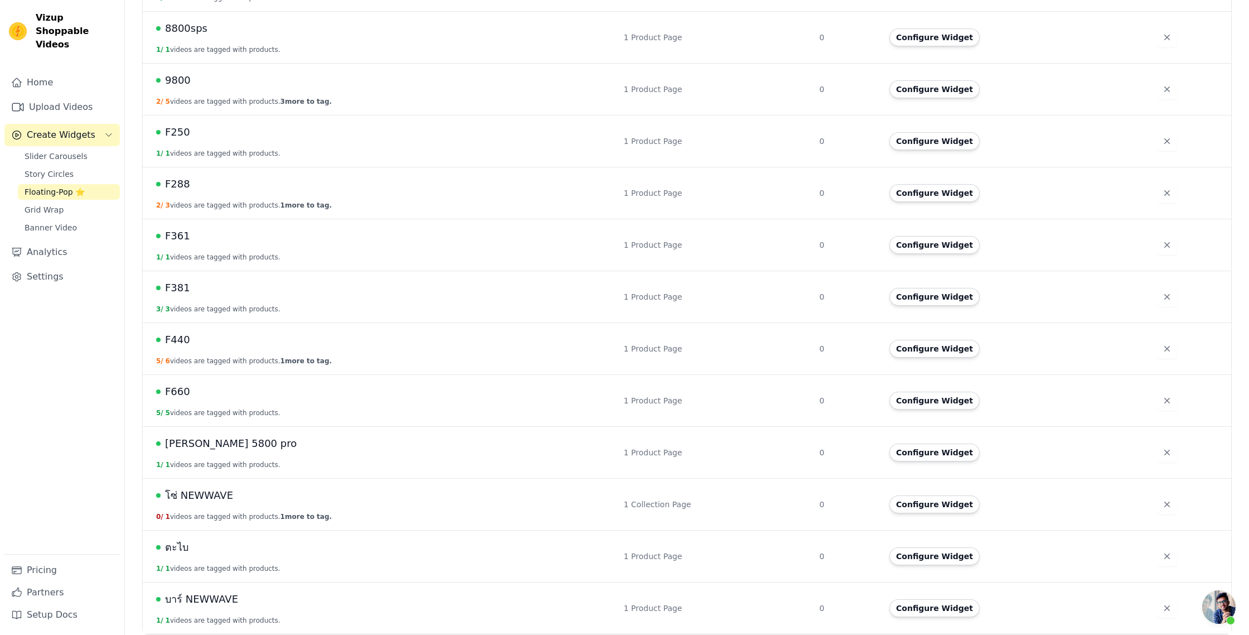
scroll to position [323, 0]
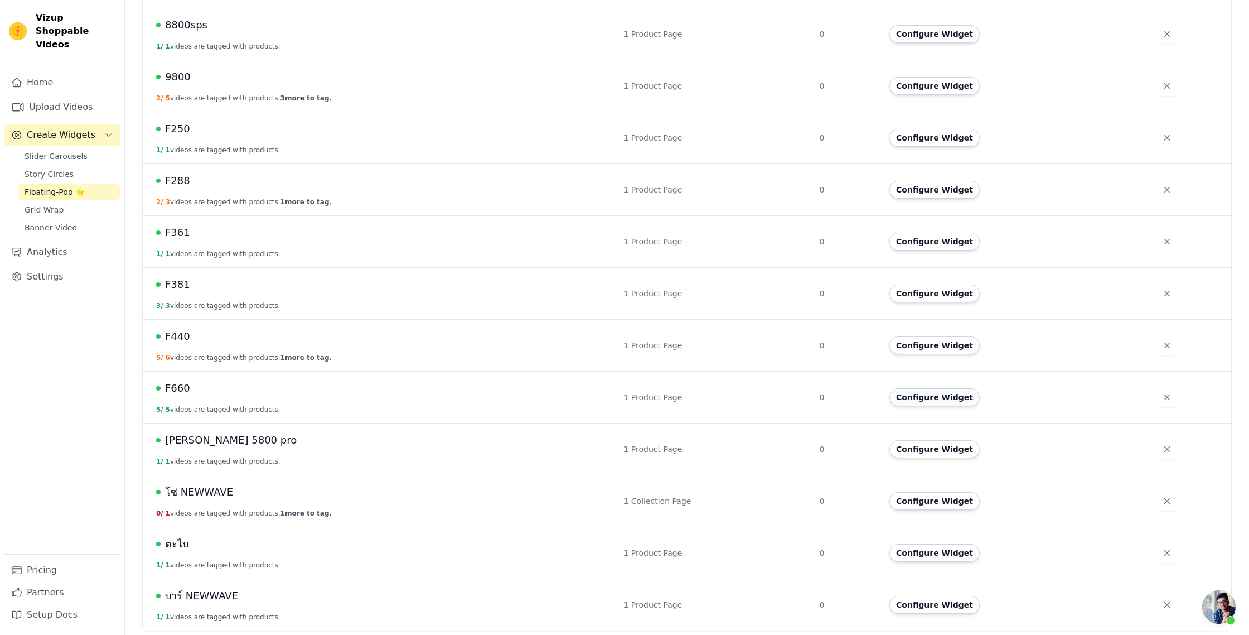
click at [922, 400] on button "Configure Widget" at bounding box center [935, 397] width 90 height 18
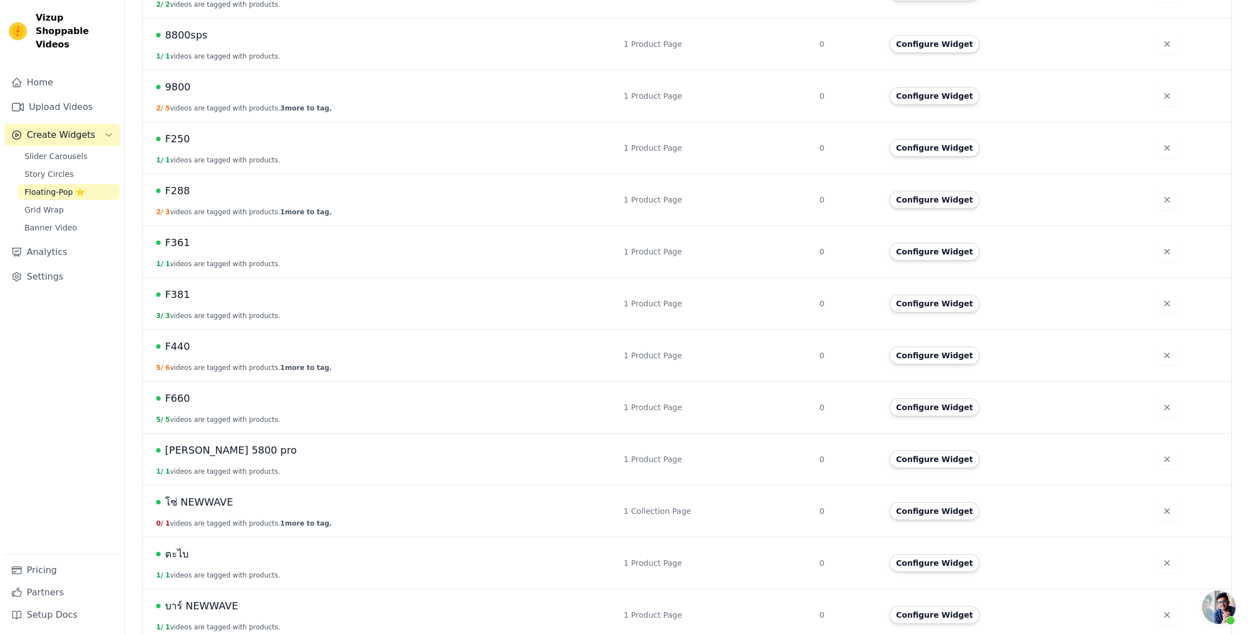
scroll to position [312, 0]
click at [947, 96] on button "Configure Widget" at bounding box center [935, 97] width 90 height 18
